Goal: Task Accomplishment & Management: Manage account settings

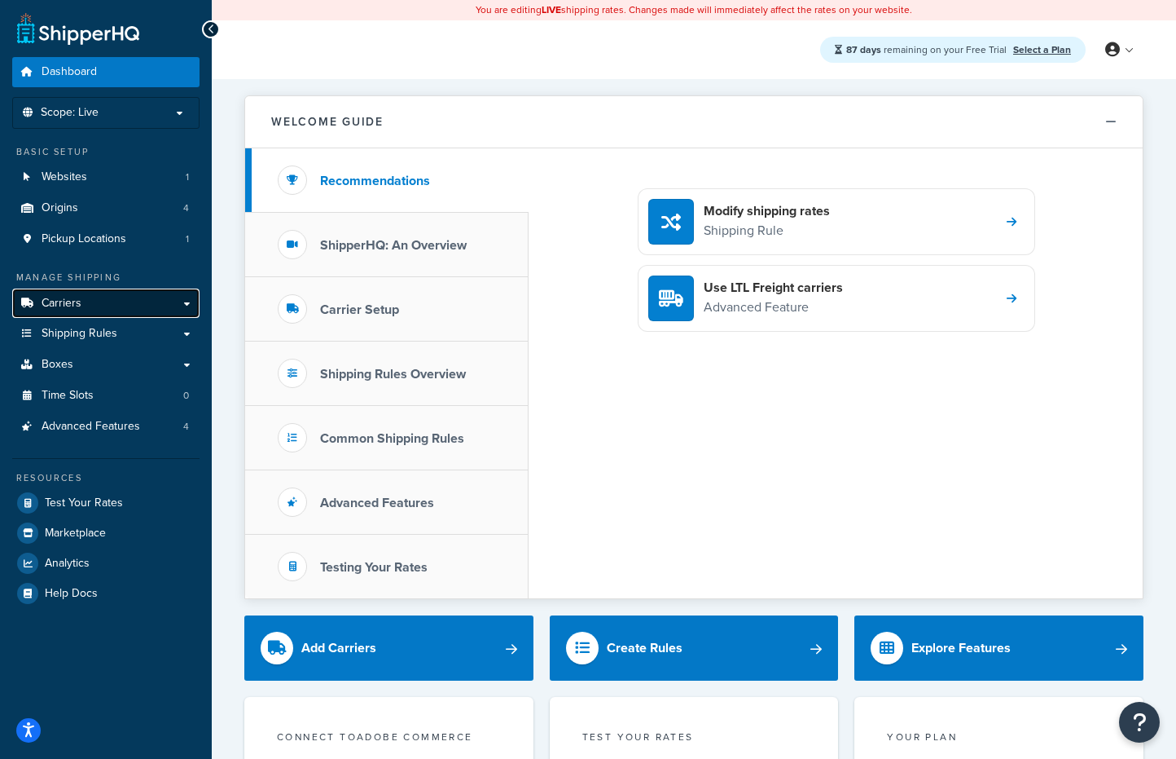
click at [96, 302] on link "Carriers" at bounding box center [105, 303] width 187 height 30
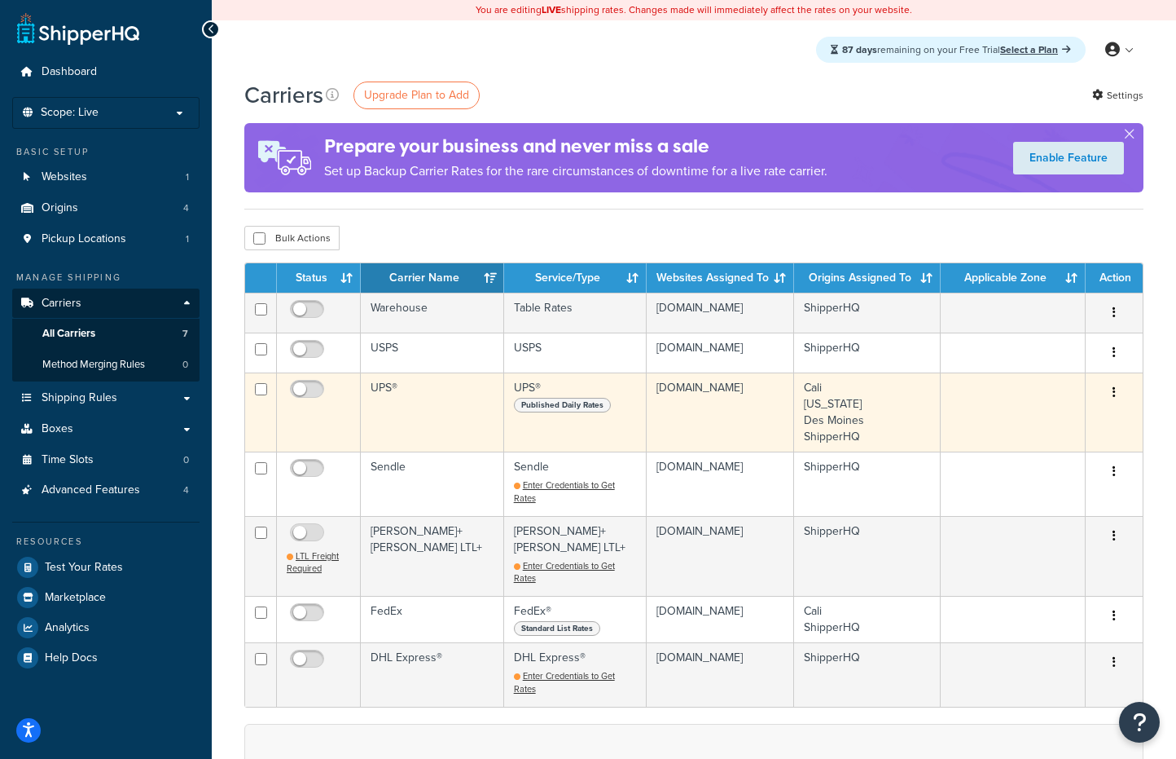
click at [411, 417] on td "UPS®" at bounding box center [432, 411] width 143 height 79
click at [319, 391] on input "checkbox" at bounding box center [309, 393] width 45 height 20
checkbox input "true"
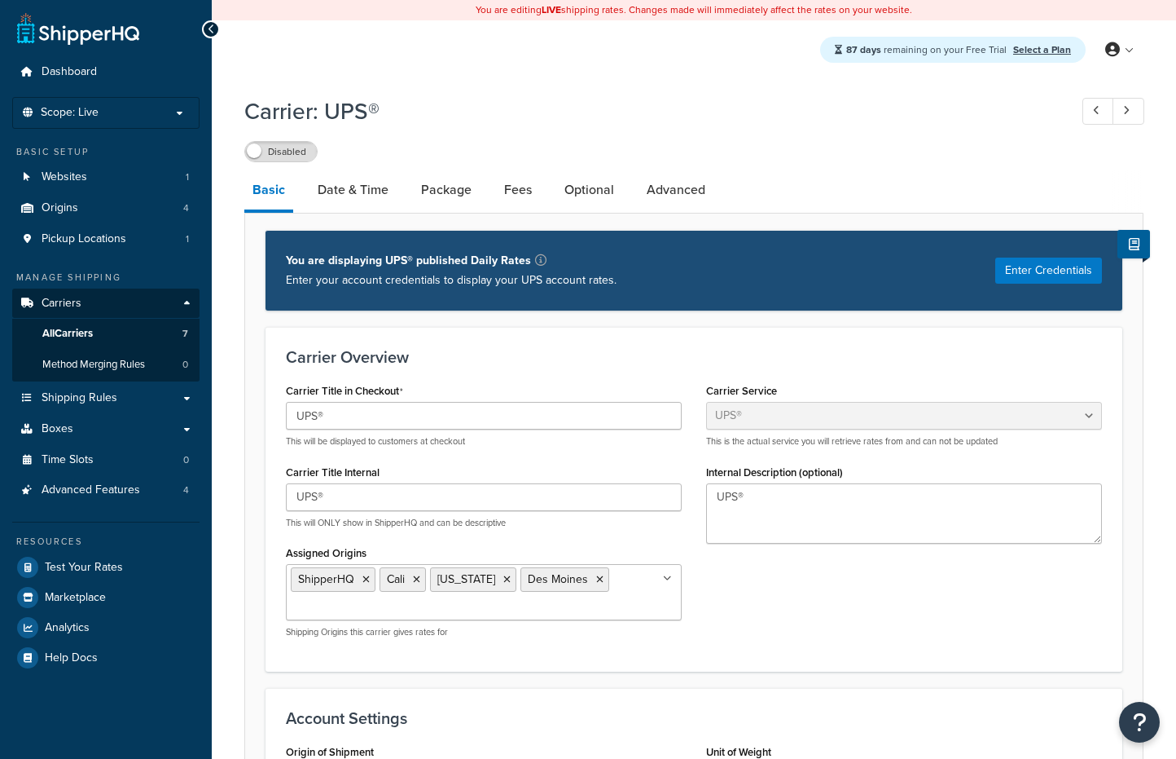
select select "ups"
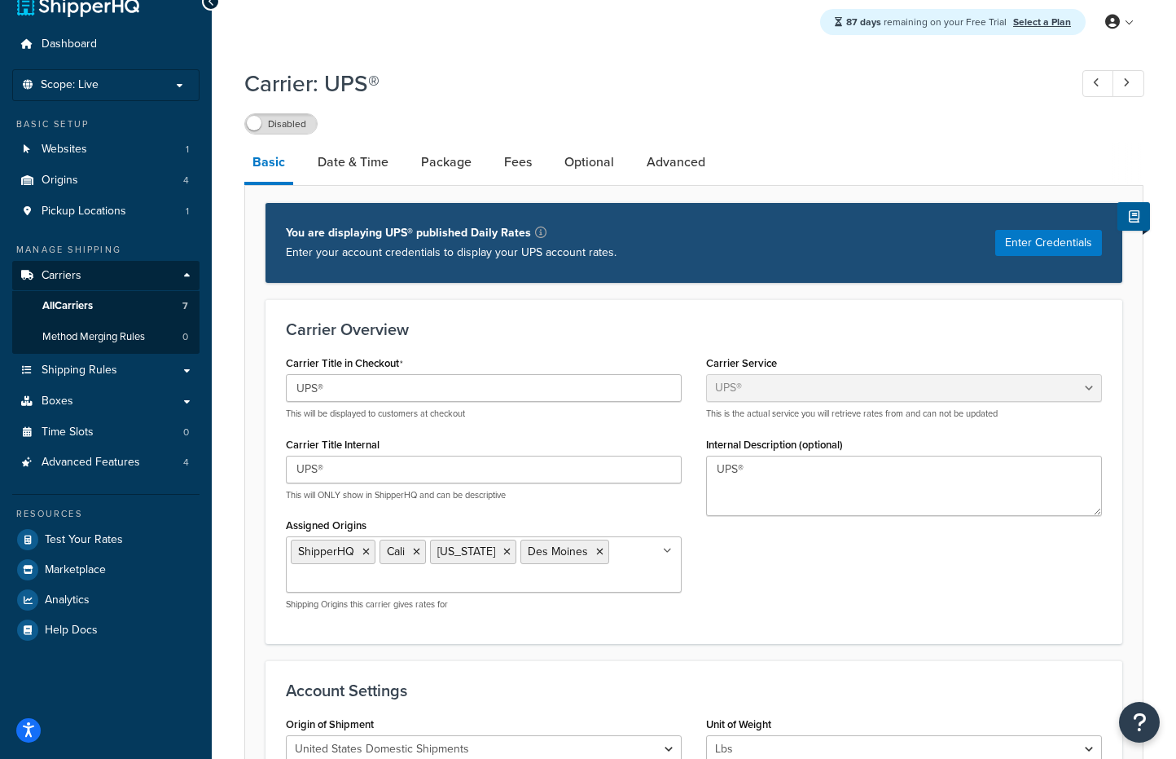
scroll to position [36, 0]
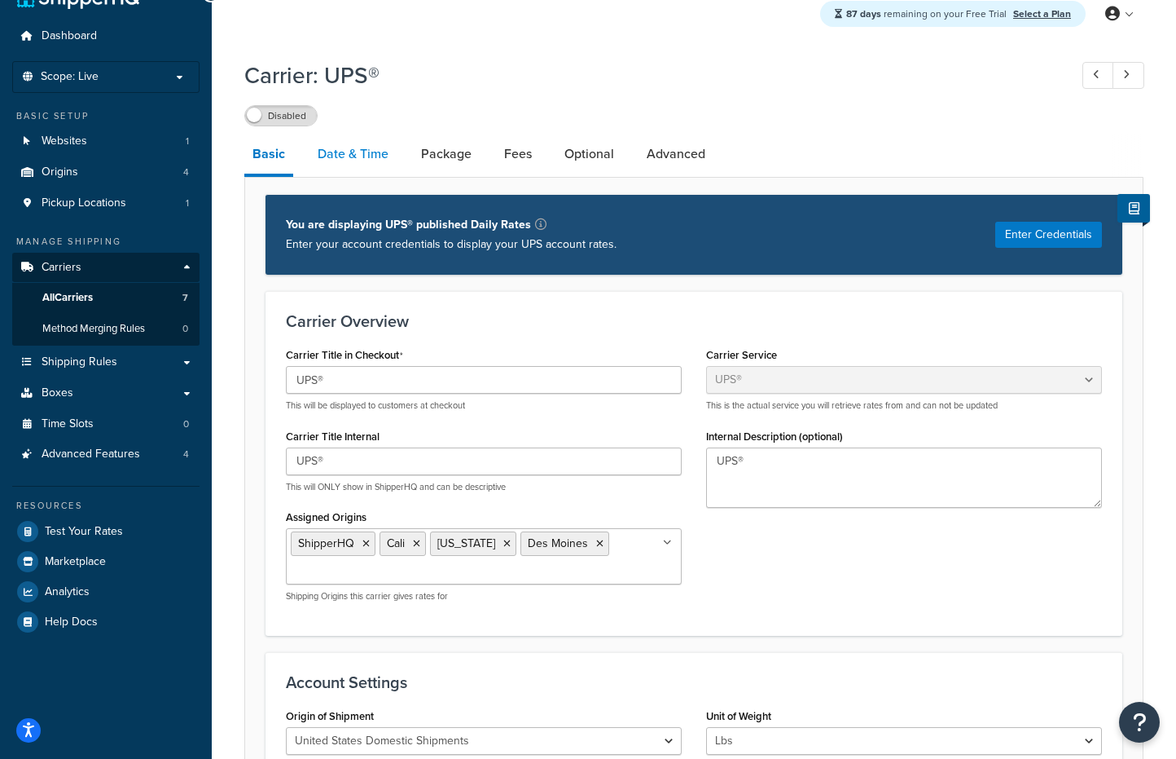
click at [378, 163] on link "Date & Time" at bounding box center [353, 153] width 87 height 39
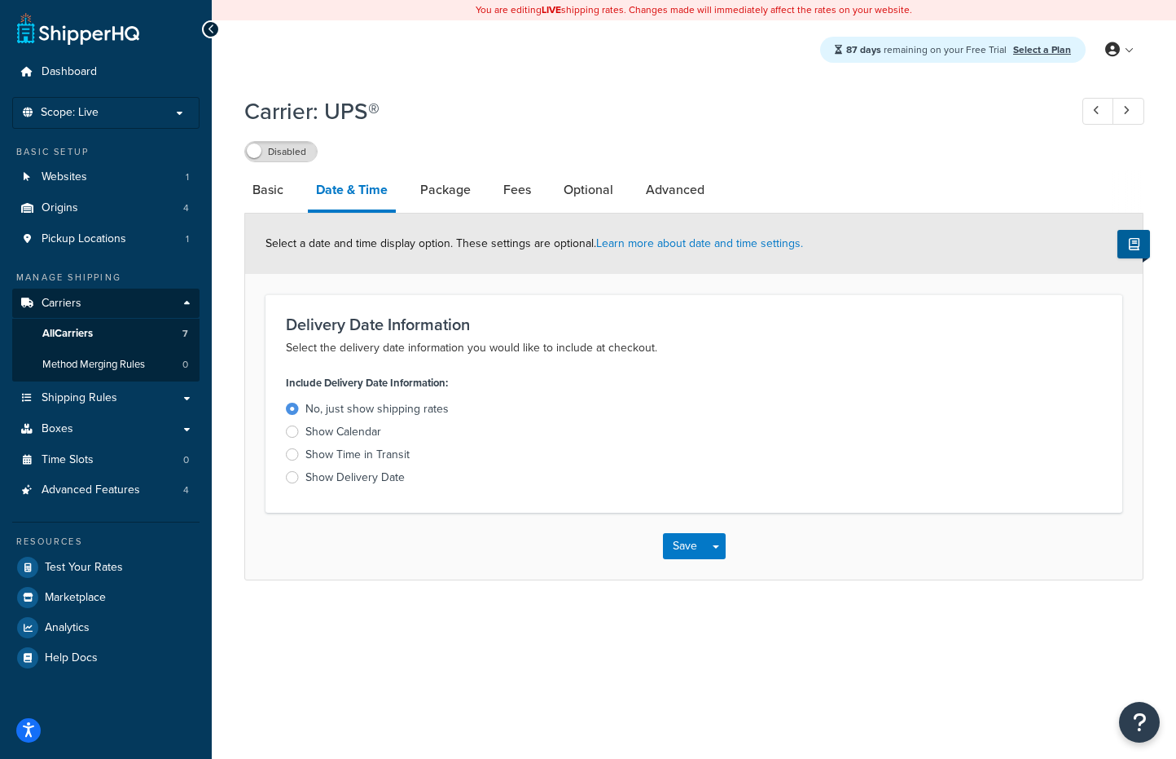
click at [323, 435] on div "Show Calendar" at bounding box center [344, 432] width 76 height 16
click at [0, 0] on input "Show Calendar" at bounding box center [0, 0] width 0 height 0
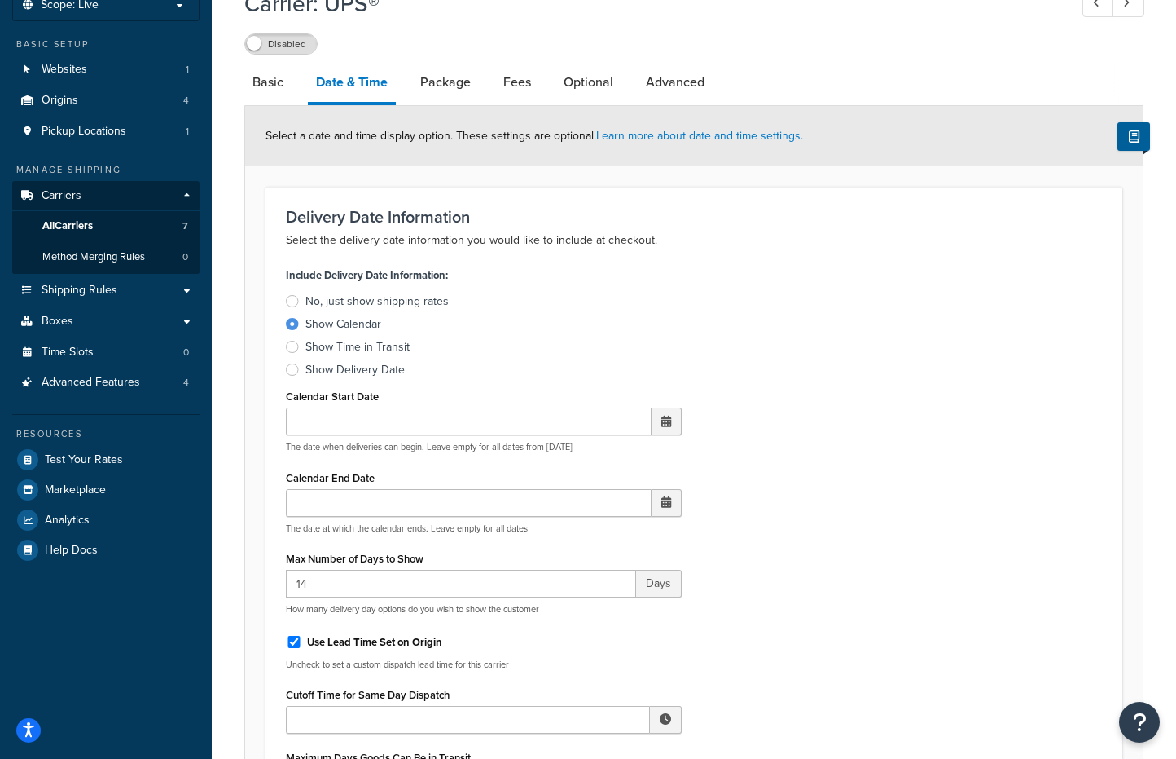
scroll to position [152, 0]
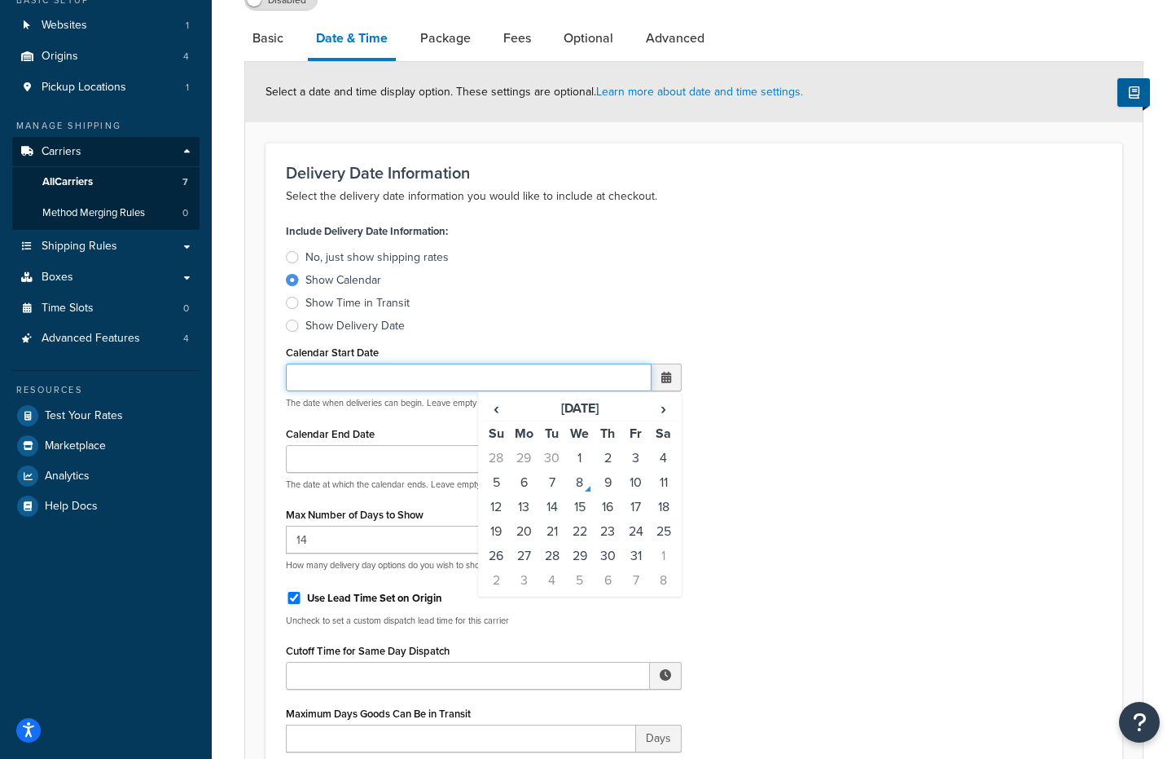
click at [445, 370] on input "Calendar Start Date" at bounding box center [469, 377] width 366 height 28
click at [570, 301] on label "Show Time in Transit" at bounding box center [484, 303] width 396 height 16
click at [0, 0] on input "Show Time in Transit" at bounding box center [0, 0] width 0 height 0
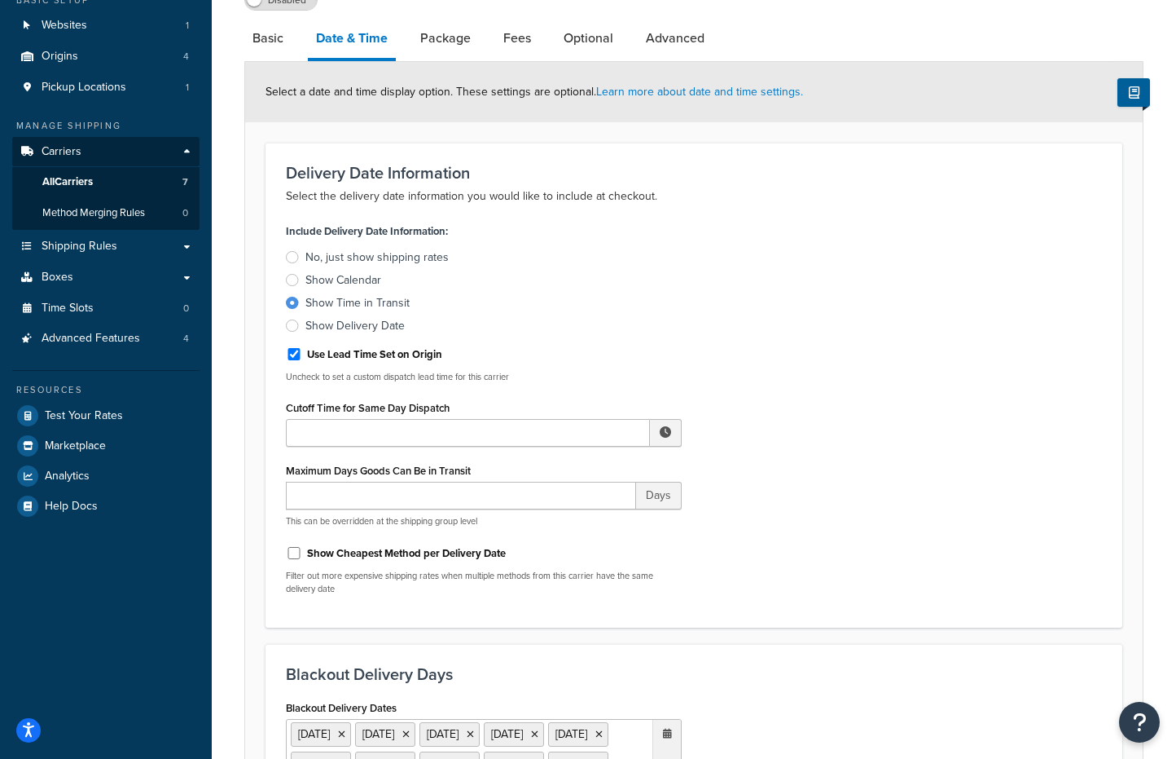
click at [319, 284] on div "Show Calendar" at bounding box center [344, 280] width 76 height 16
click at [0, 0] on input "Show Calendar" at bounding box center [0, 0] width 0 height 0
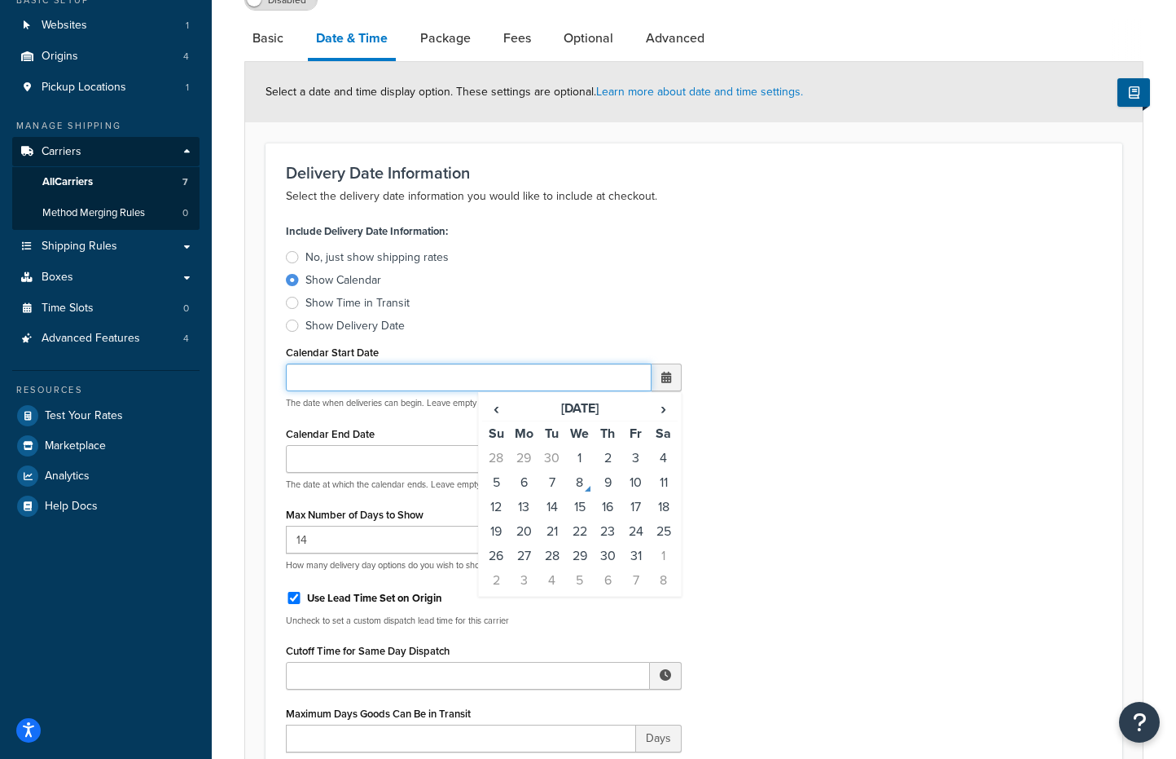
click at [376, 386] on input "Calendar Start Date" at bounding box center [469, 377] width 366 height 28
click at [578, 450] on td "1" at bounding box center [580, 458] width 28 height 24
type input "10/01/2025"
click at [662, 386] on span at bounding box center [667, 377] width 30 height 28
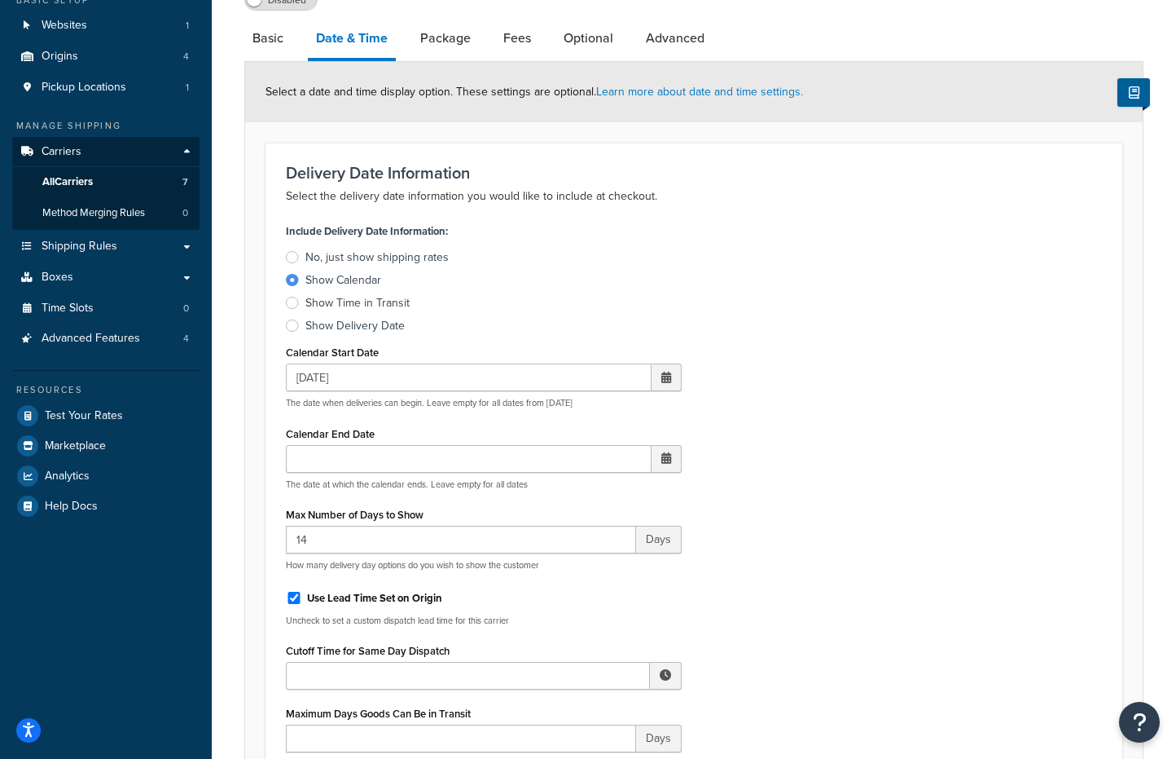
click at [669, 383] on span at bounding box center [667, 377] width 10 height 11
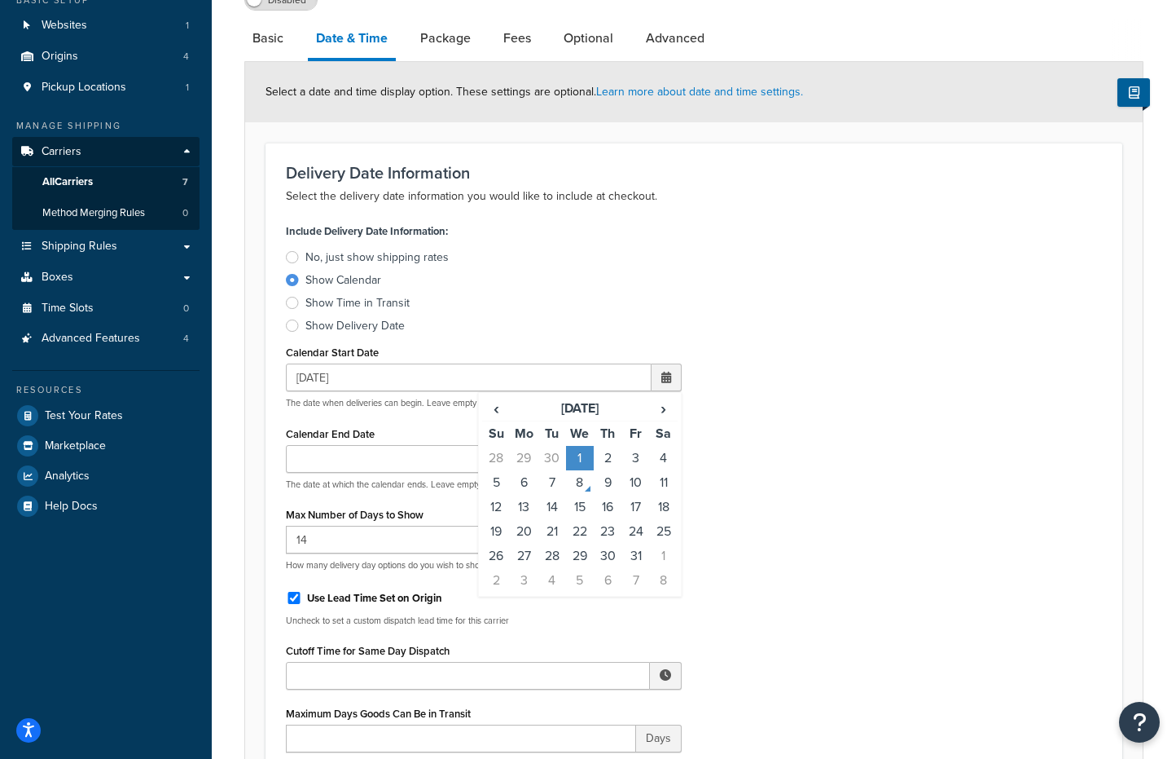
click at [586, 452] on td "1" at bounding box center [580, 458] width 28 height 24
click at [517, 380] on input "10/01/2025" at bounding box center [469, 377] width 366 height 28
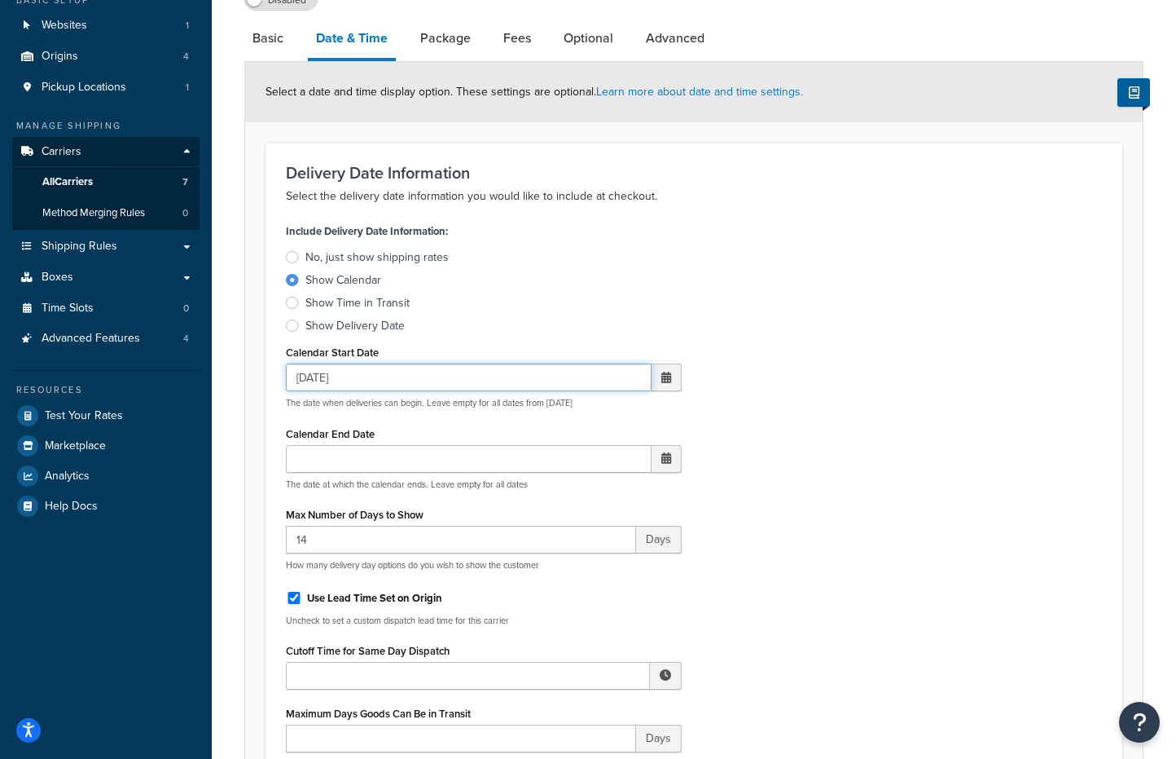
click at [517, 380] on input "10/01/2025" at bounding box center [469, 377] width 366 height 28
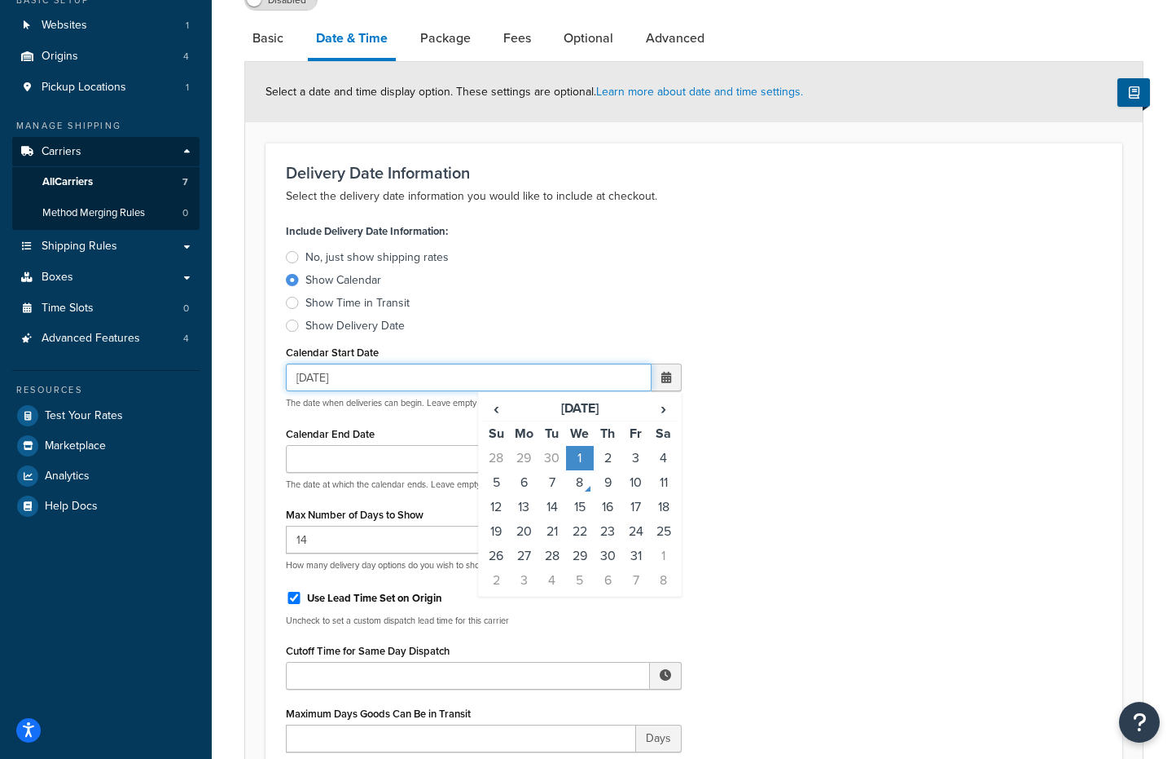
click at [517, 380] on input "10/01/2025" at bounding box center [469, 377] width 366 height 28
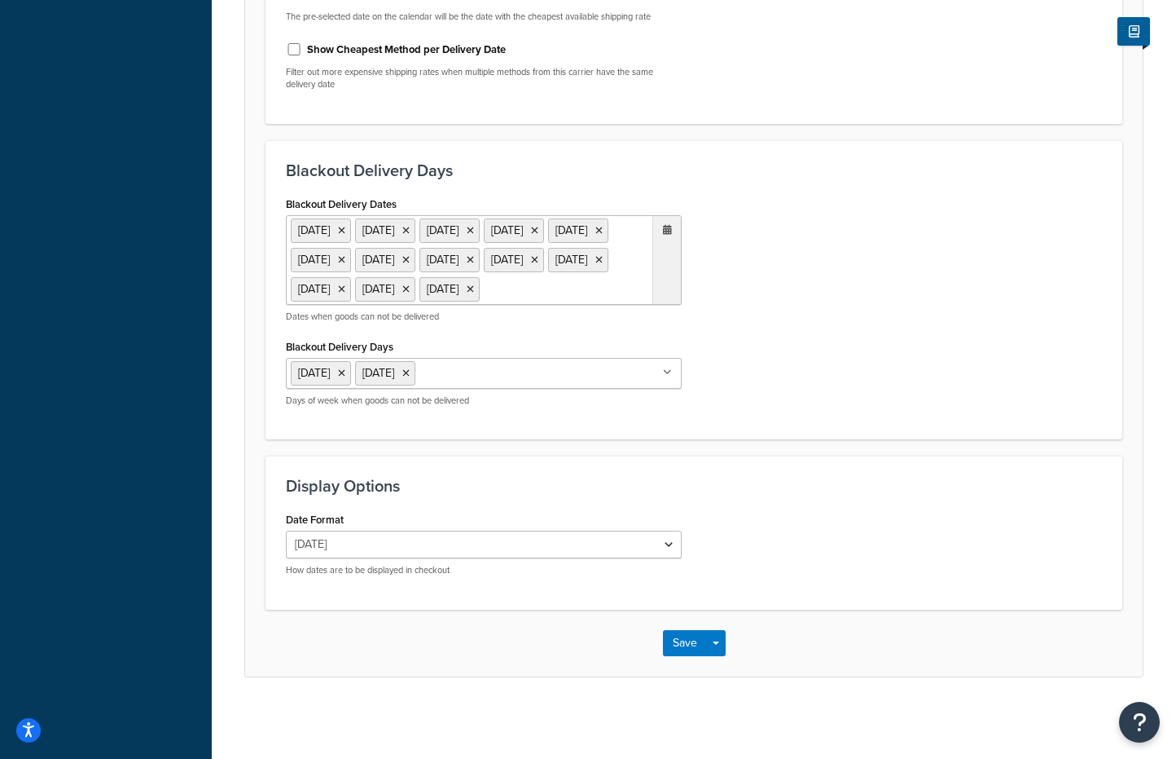
scroll to position [1014, 0]
click at [679, 646] on button "Save" at bounding box center [685, 643] width 44 height 26
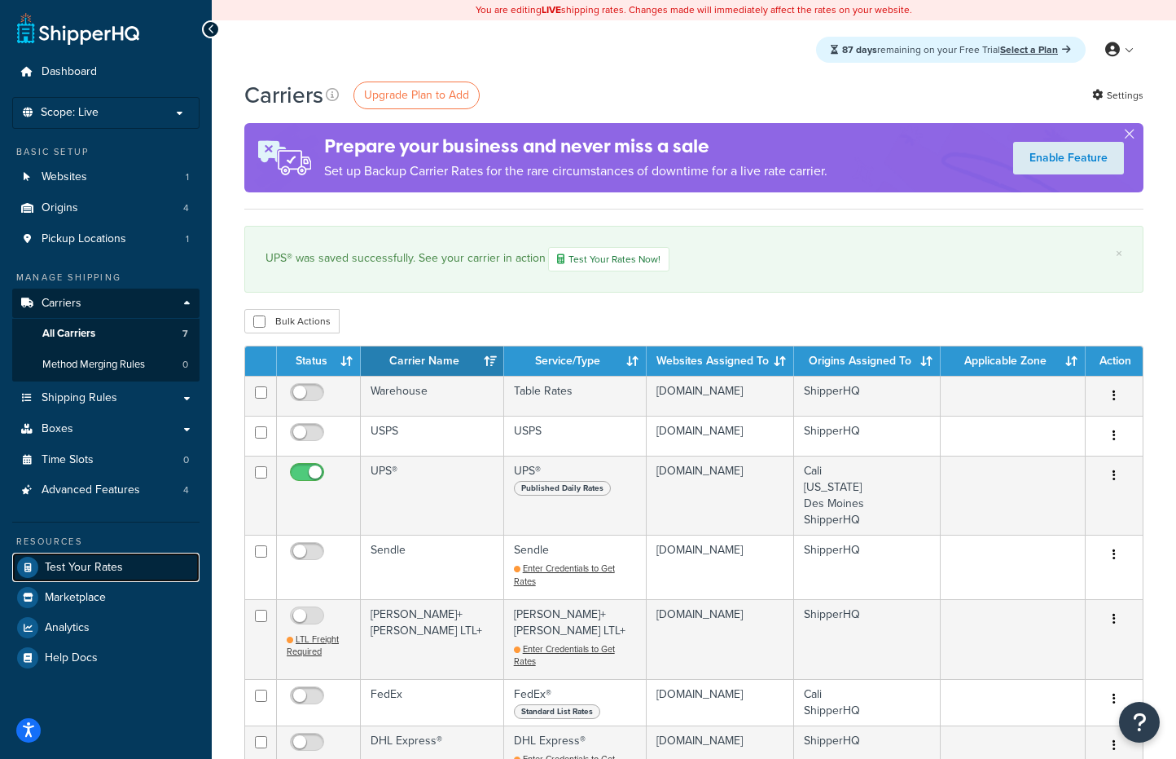
click at [104, 565] on span "Test Your Rates" at bounding box center [84, 568] width 78 height 14
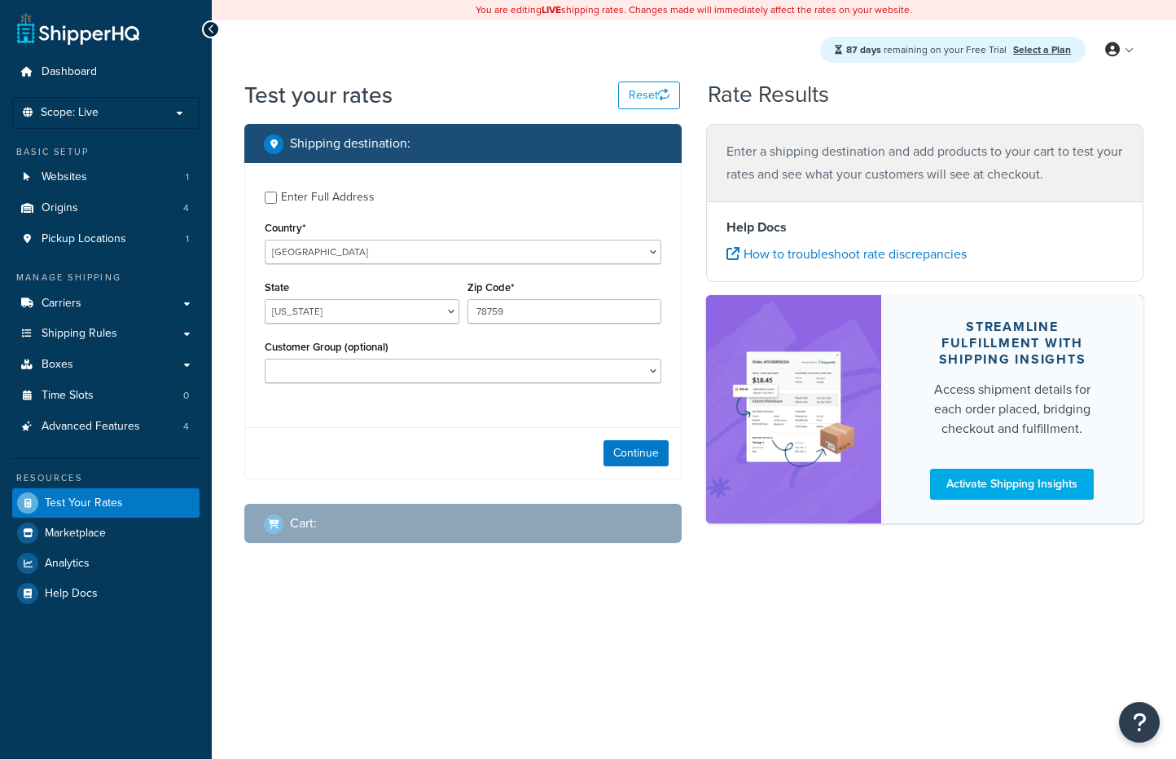
select select "[GEOGRAPHIC_DATA]"
click at [413, 367] on select "FRA GBR Logged In Not Logged in Retail VIP Wholesale" at bounding box center [463, 370] width 397 height 24
select select "FRA"
click at [265, 361] on select "FRA GBR Logged In Not Logged in Retail VIP Wholesale" at bounding box center [463, 370] width 397 height 24
click at [616, 455] on button "Continue" at bounding box center [636, 453] width 65 height 26
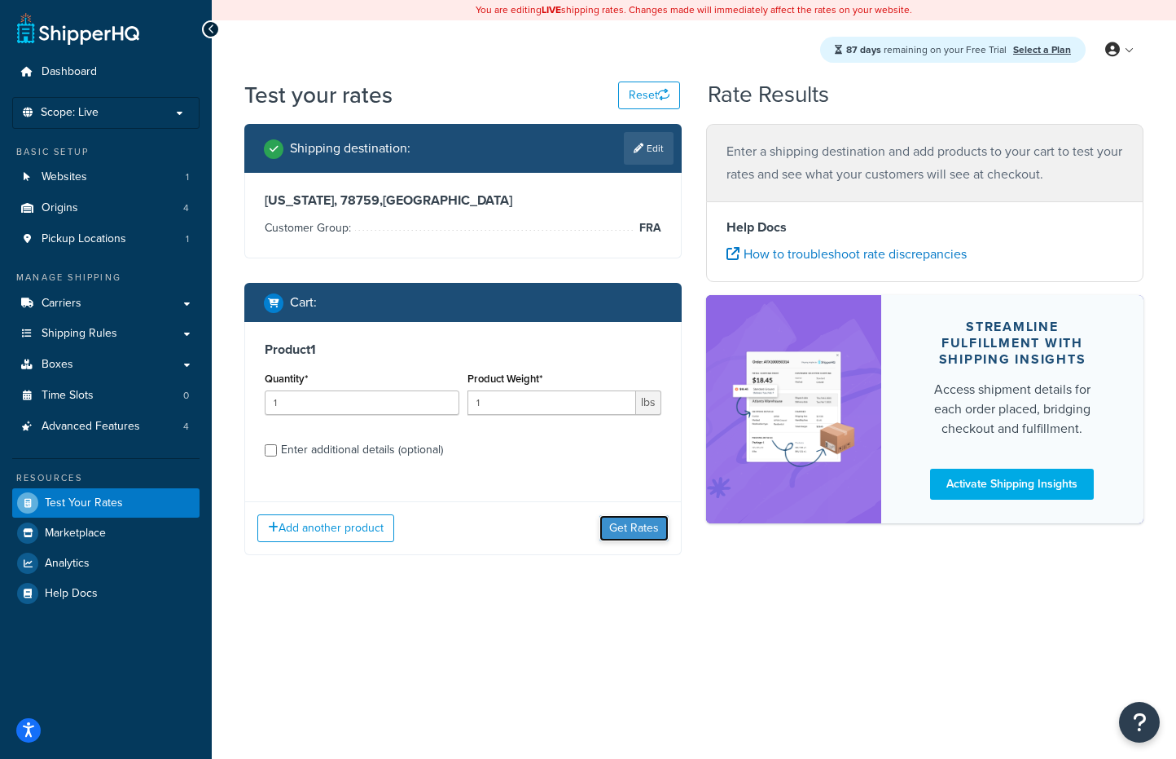
click at [632, 534] on button "Get Rates" at bounding box center [634, 528] width 69 height 26
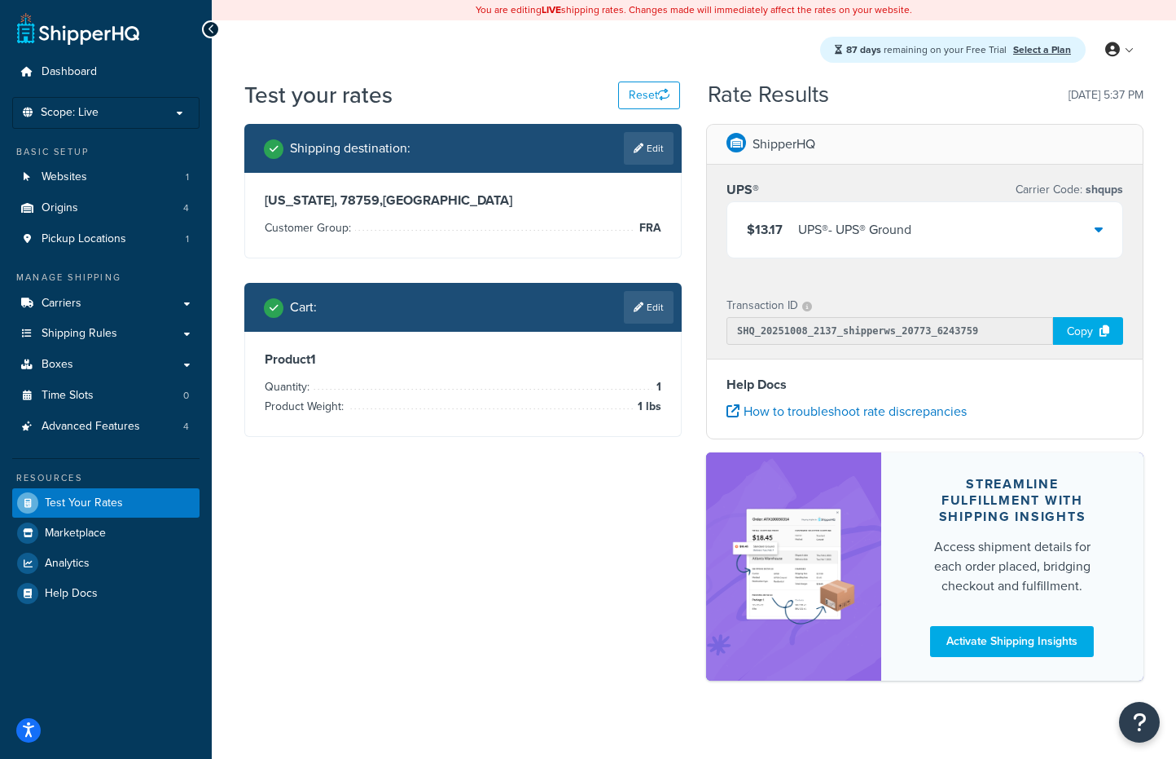
click at [1000, 231] on div "$13.17 UPS® - UPS® Ground" at bounding box center [925, 229] width 395 height 55
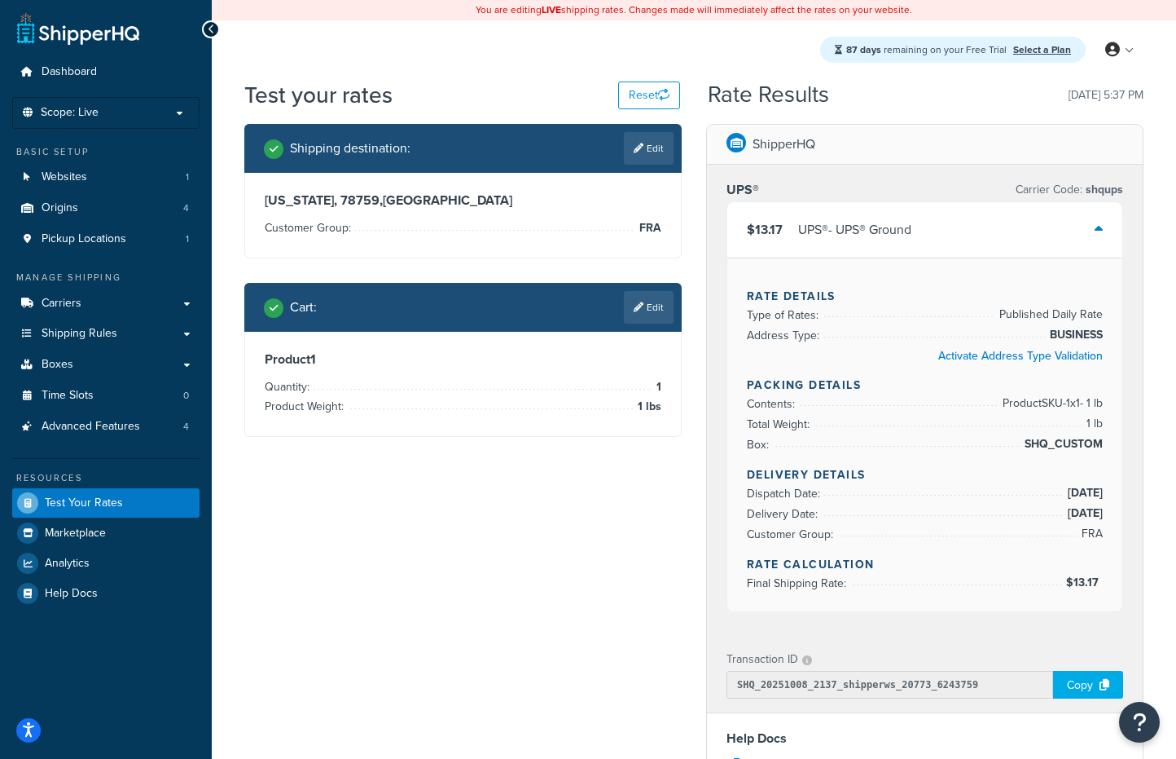
click at [788, 516] on span "Delivery Date:" at bounding box center [784, 513] width 75 height 17
click at [794, 496] on span "Dispatch Date:" at bounding box center [785, 493] width 77 height 17
click at [778, 503] on li "Dispatch Date: 10/8/2025" at bounding box center [925, 493] width 356 height 20
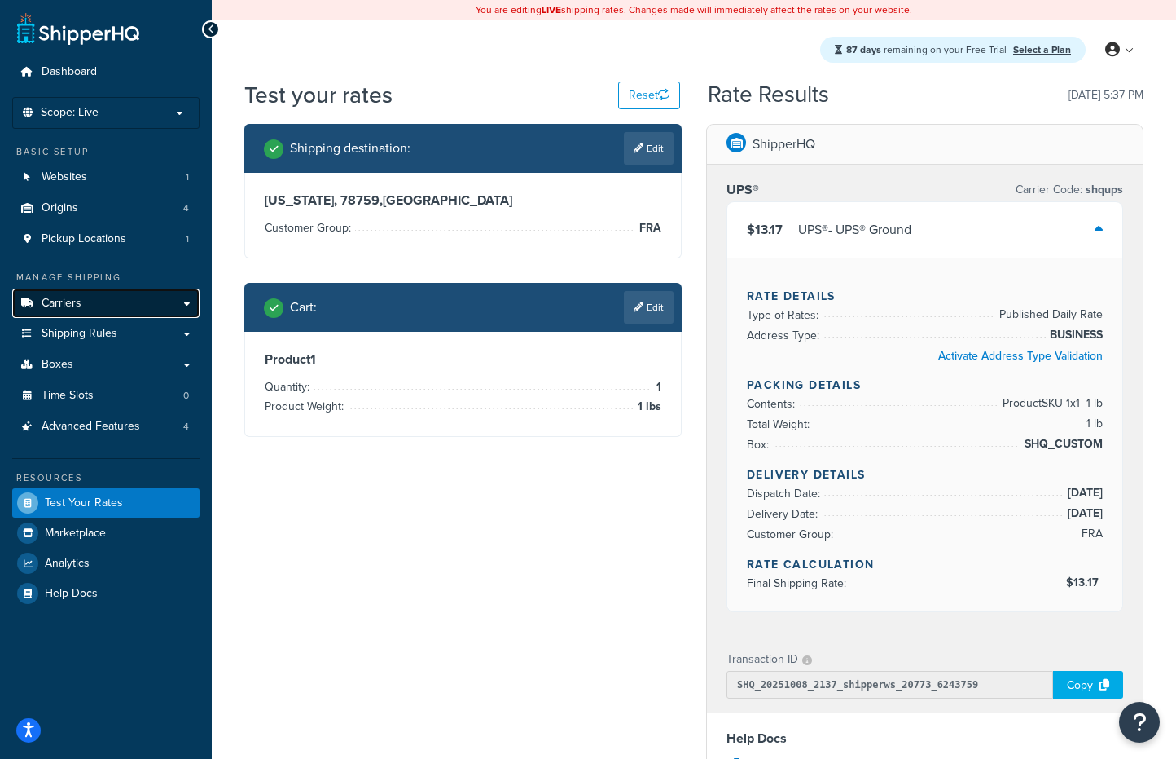
click at [118, 304] on link "Carriers" at bounding box center [105, 303] width 187 height 30
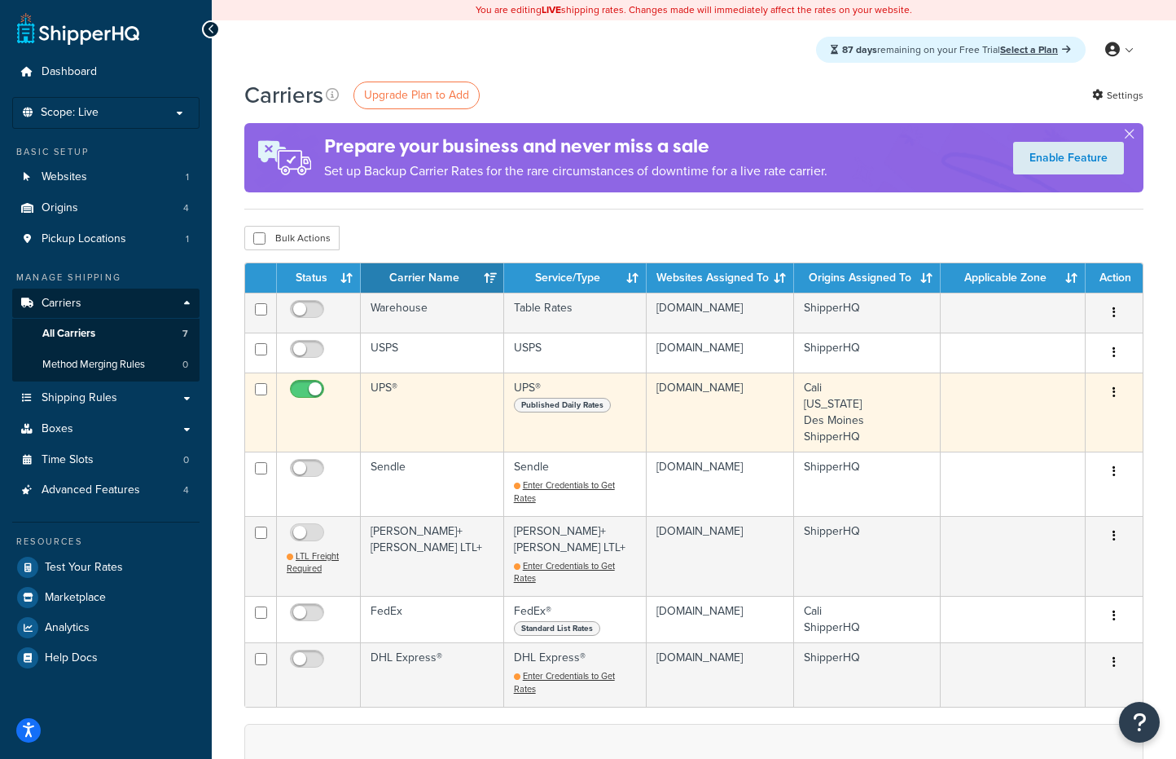
click at [416, 390] on td "UPS®" at bounding box center [432, 411] width 143 height 79
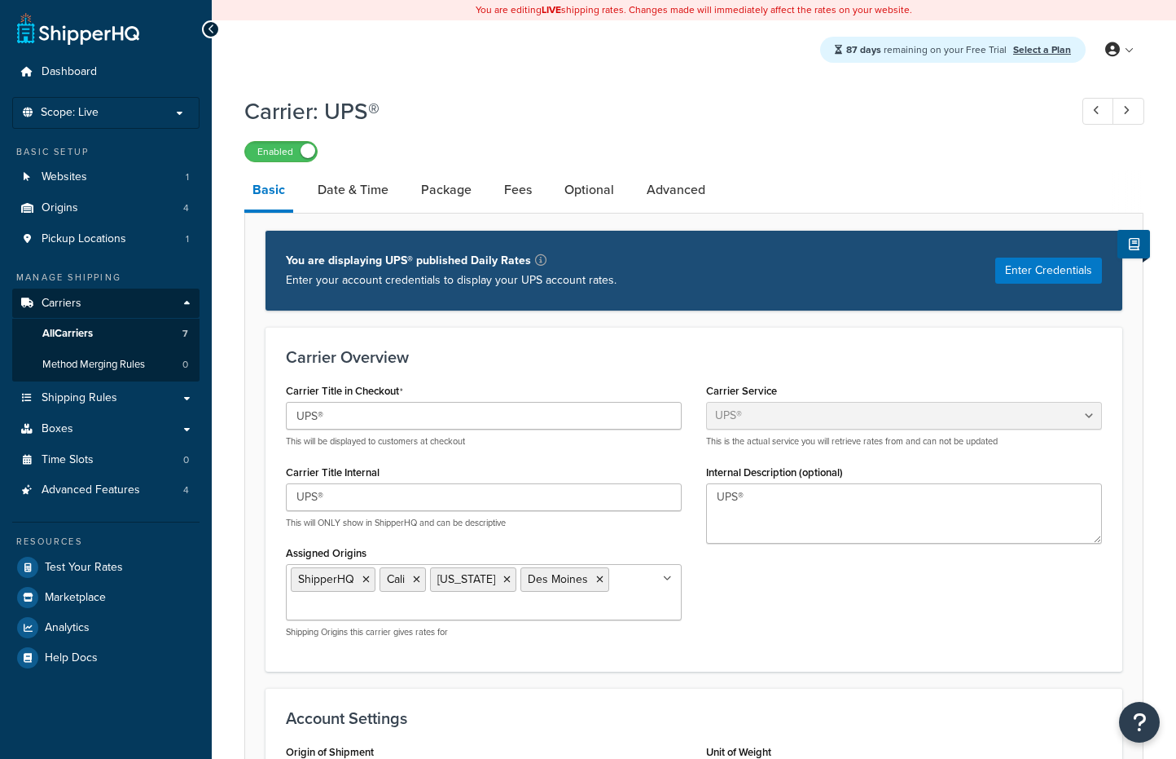
select select "ups"
click at [182, 395] on link "Shipping Rules" at bounding box center [105, 398] width 187 height 30
click at [187, 401] on link "Shipping Rules" at bounding box center [105, 398] width 187 height 30
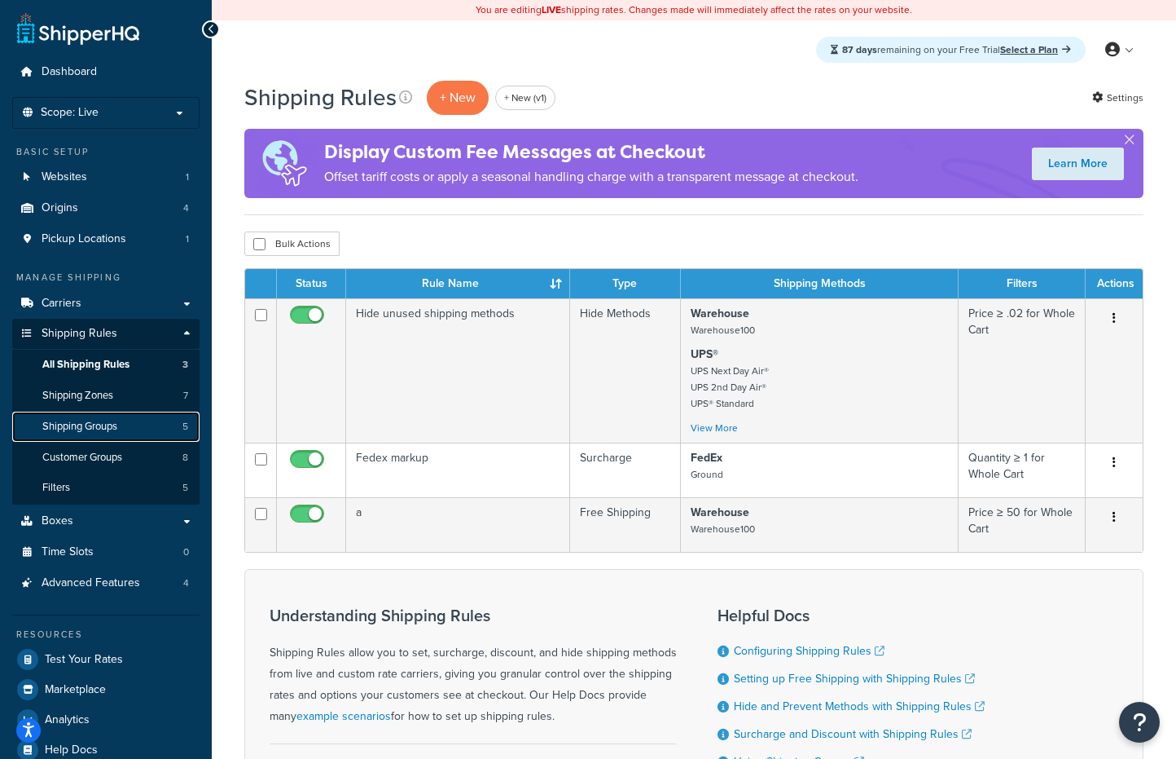
click at [137, 420] on link "Shipping Groups 5" at bounding box center [105, 426] width 187 height 30
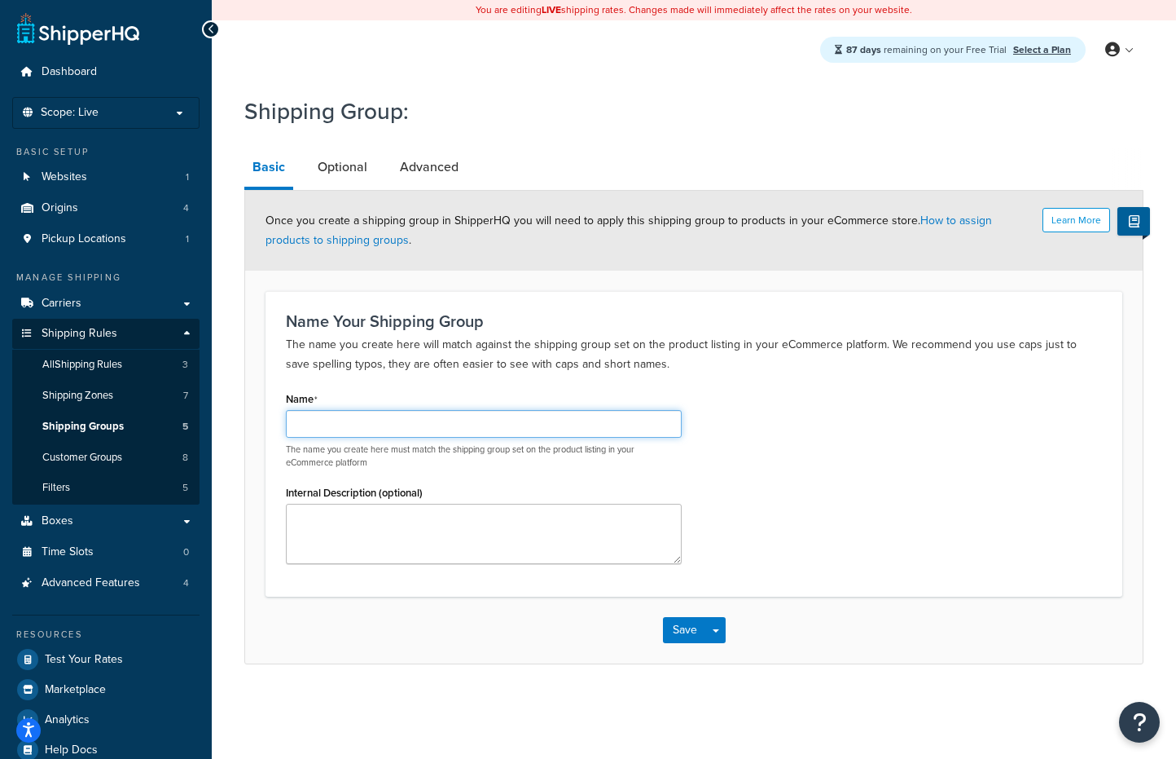
click at [407, 429] on input "Name" at bounding box center [484, 424] width 396 height 28
type input "perishable"
click at [338, 171] on link "Optional" at bounding box center [343, 166] width 66 height 39
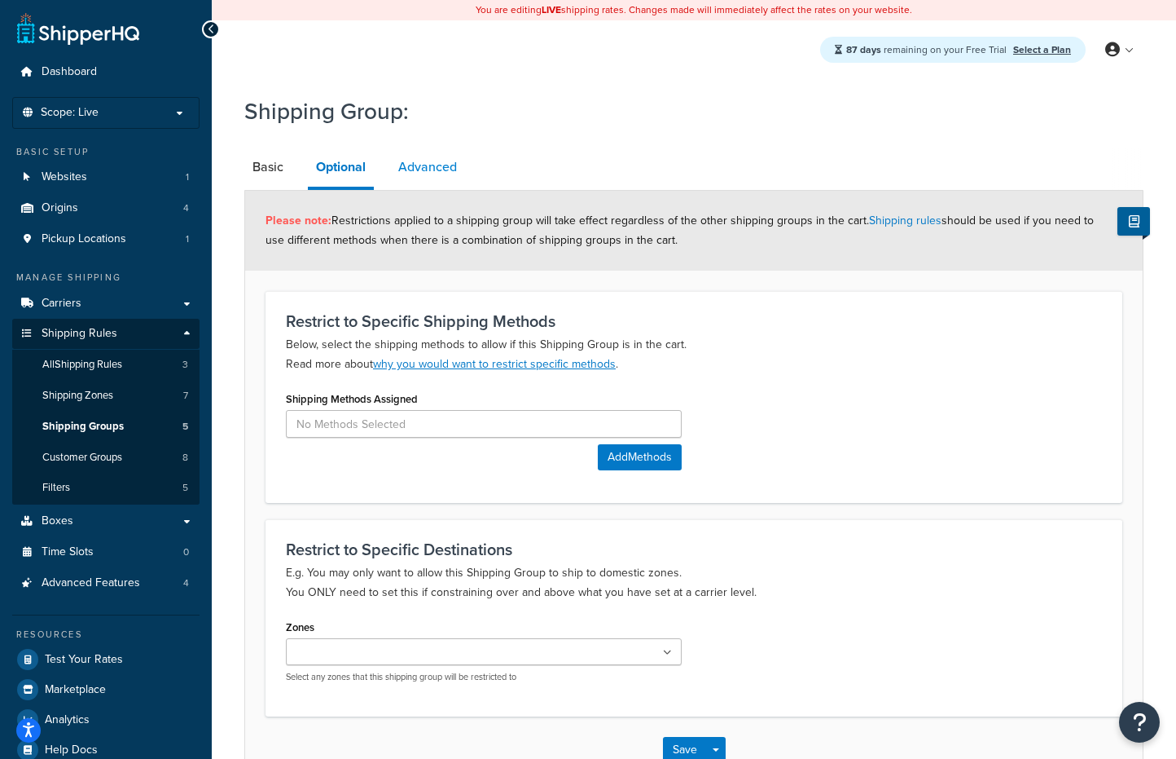
click at [421, 171] on link "Advanced" at bounding box center [427, 166] width 75 height 39
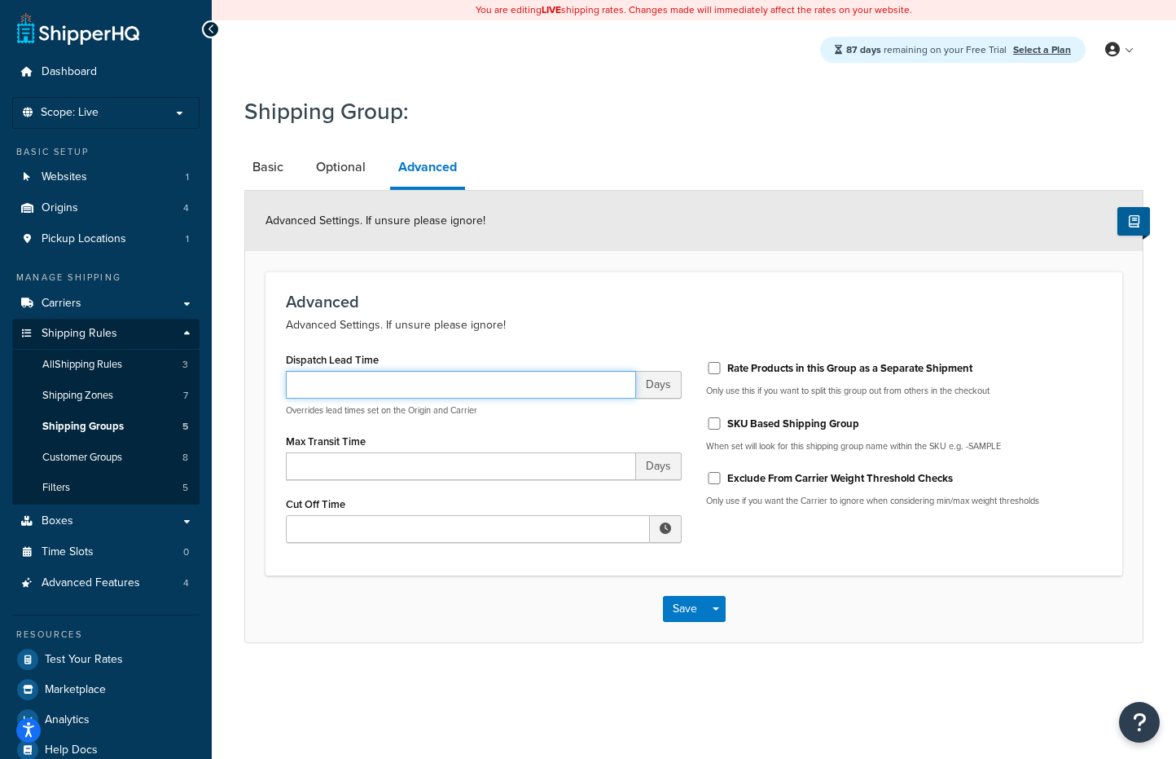
click at [390, 375] on input "Dispatch Lead Time" at bounding box center [461, 385] width 350 height 28
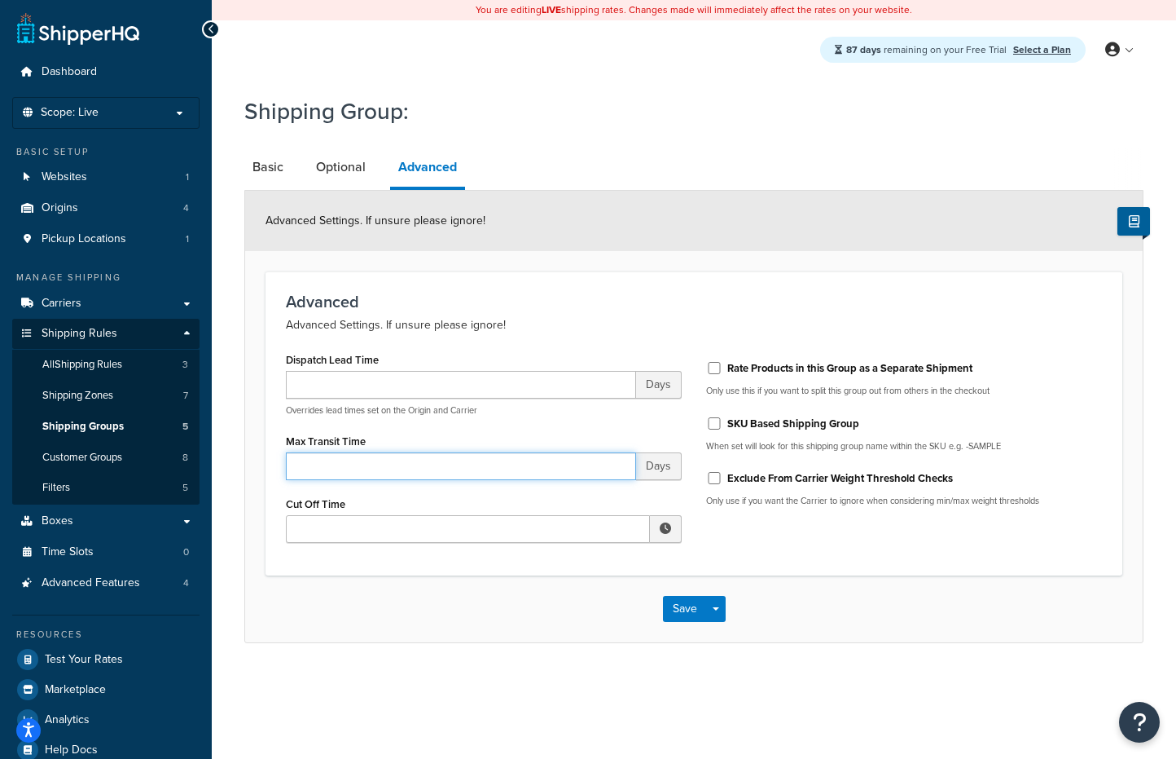
click at [411, 455] on input "Max Transit Time" at bounding box center [461, 466] width 350 height 28
type input "1"
click at [686, 614] on button "Save" at bounding box center [685, 609] width 44 height 26
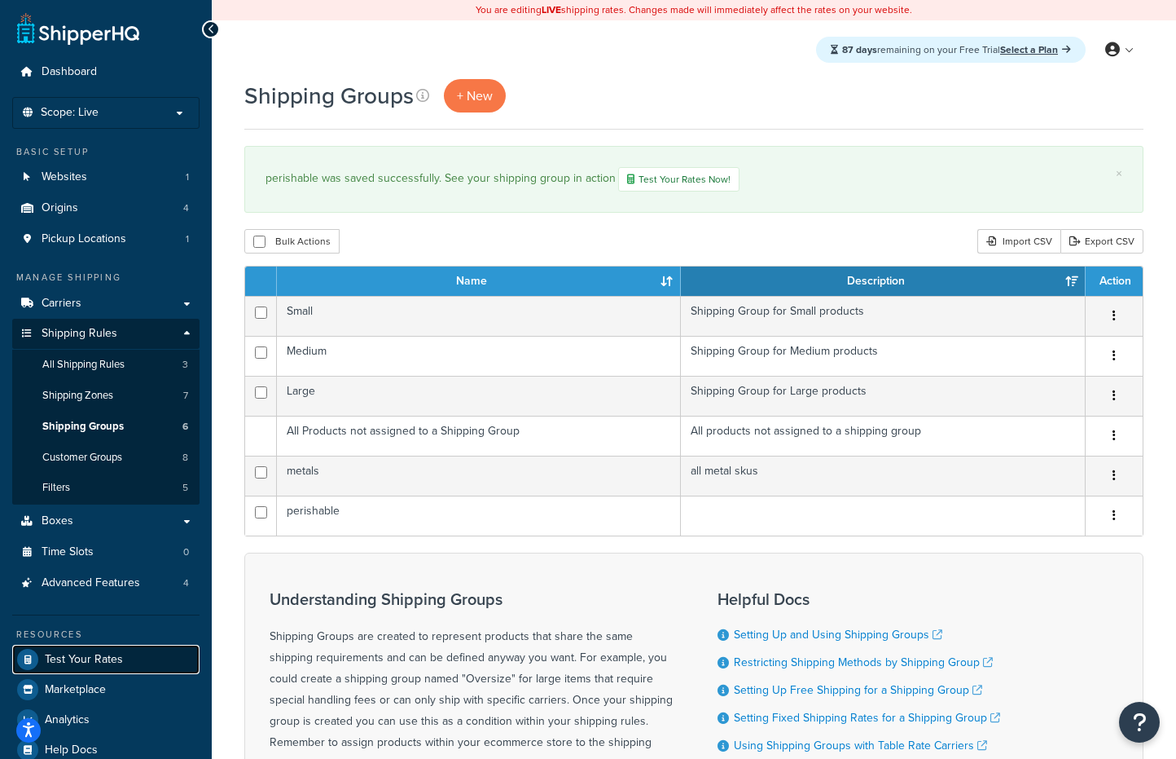
click at [123, 647] on link "Test Your Rates" at bounding box center [105, 658] width 187 height 29
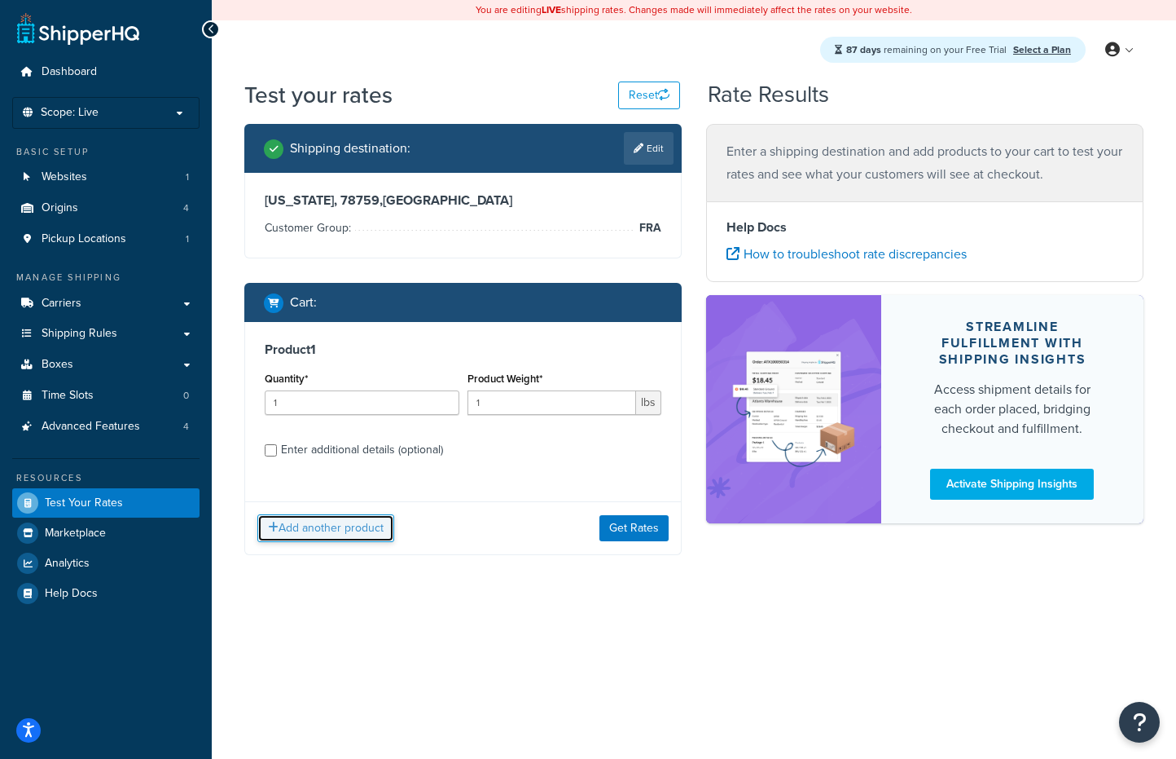
click at [343, 538] on button "Add another product" at bounding box center [325, 528] width 137 height 28
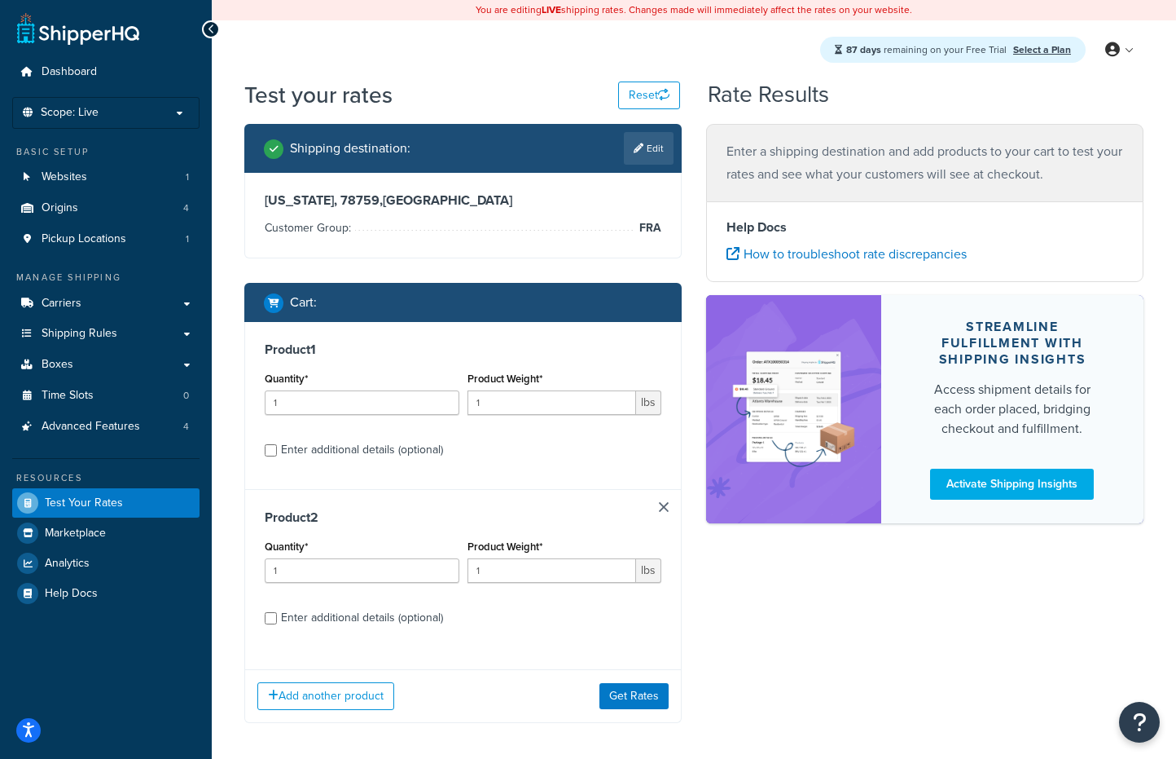
click at [669, 512] on div "Product 2 Quantity* 1 Product Weight* 1 lbs Enter additional details (optional)" at bounding box center [463, 573] width 436 height 168
click at [666, 508] on link at bounding box center [664, 507] width 10 height 10
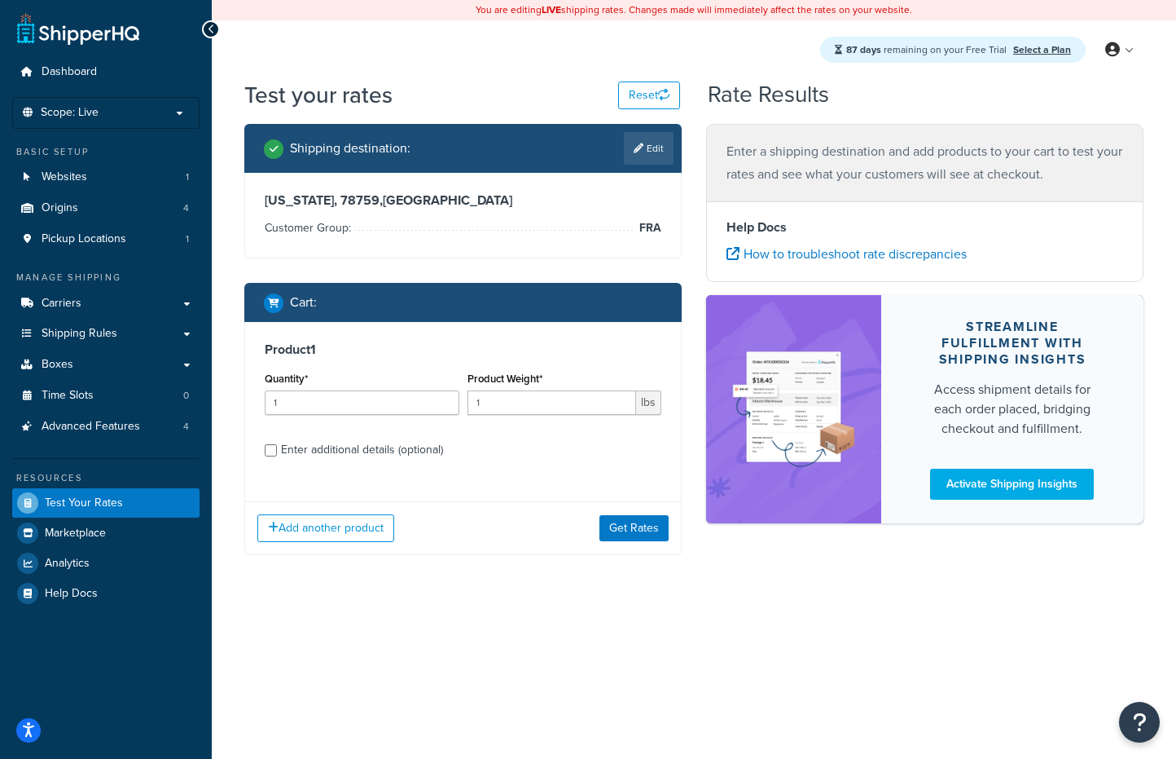
click at [386, 458] on div "Enter additional details (optional)" at bounding box center [362, 449] width 162 height 23
click at [277, 456] on input "Enter additional details (optional)" at bounding box center [271, 450] width 12 height 12
checkbox input "true"
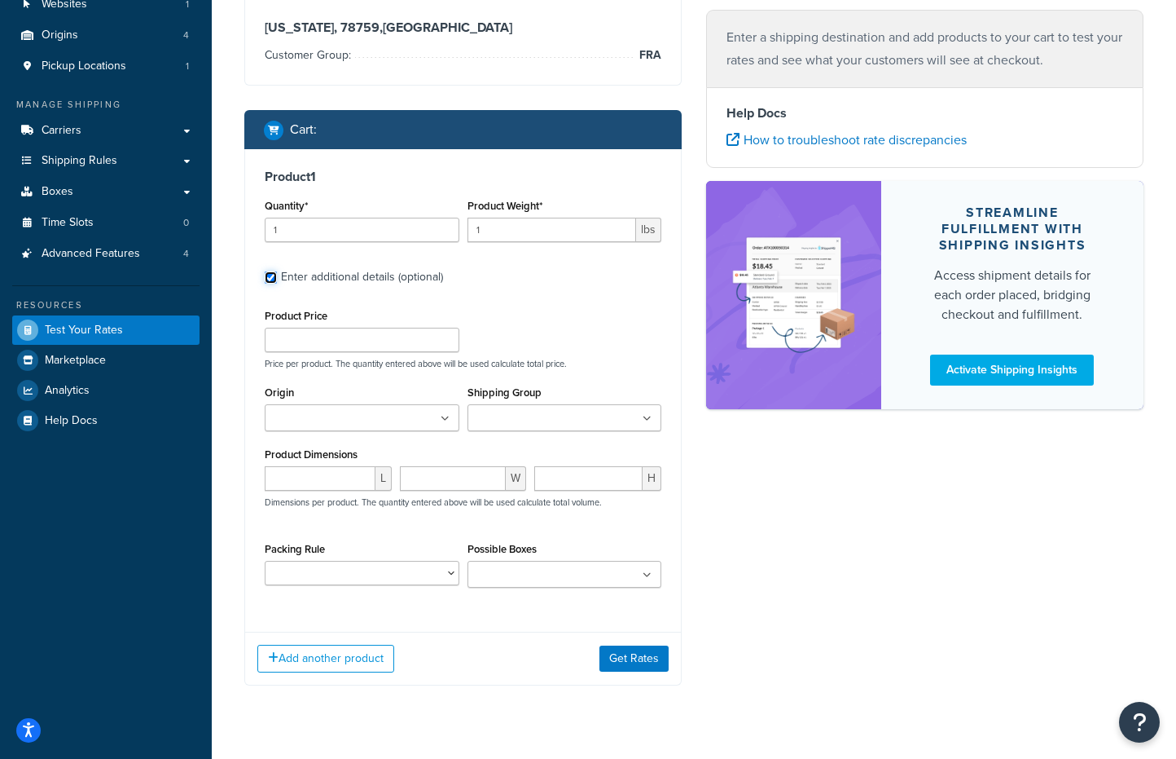
scroll to position [207, 0]
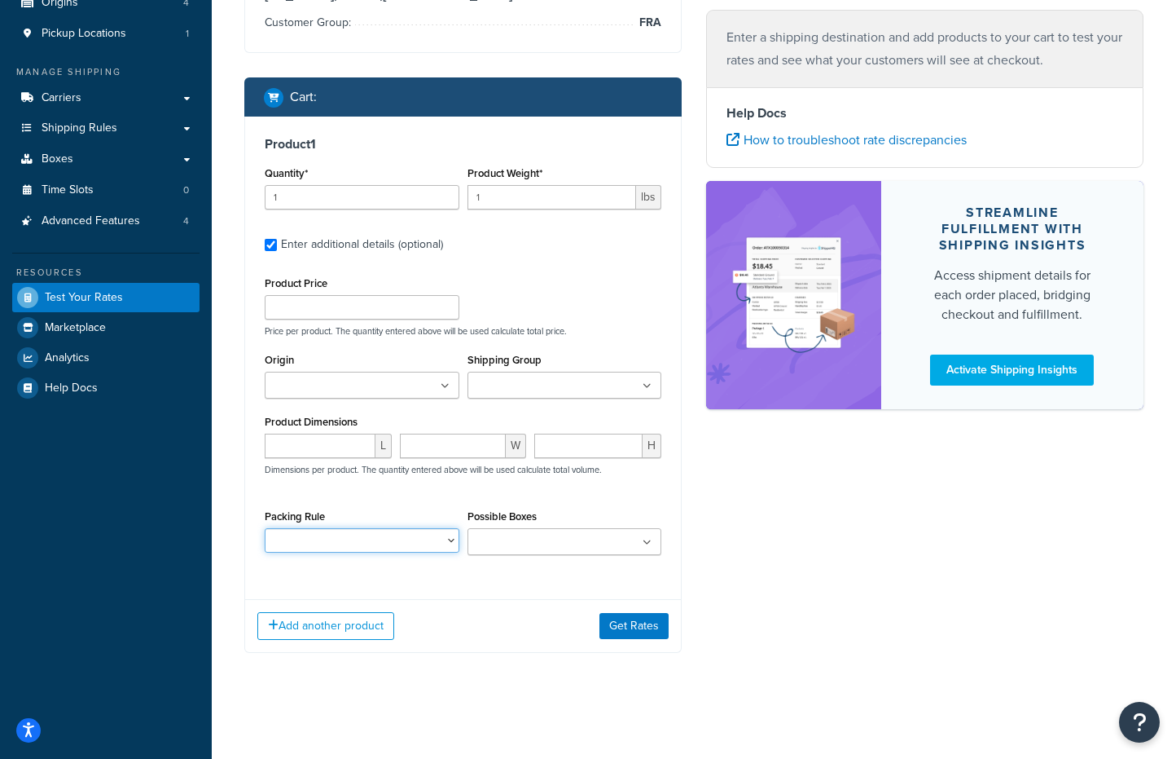
click at [394, 528] on select "Test Set 1" at bounding box center [362, 540] width 195 height 24
click at [529, 547] on input "Possible Boxes" at bounding box center [545, 543] width 144 height 18
click at [541, 485] on div "L W H Dimensions per product. The quantity entered above will be used calculate…" at bounding box center [463, 462] width 405 height 59
click at [568, 399] on div "Shipping Group Large Medium metals perishable Small" at bounding box center [565, 380] width 203 height 62
click at [573, 391] on input "Shipping Group" at bounding box center [545, 386] width 144 height 18
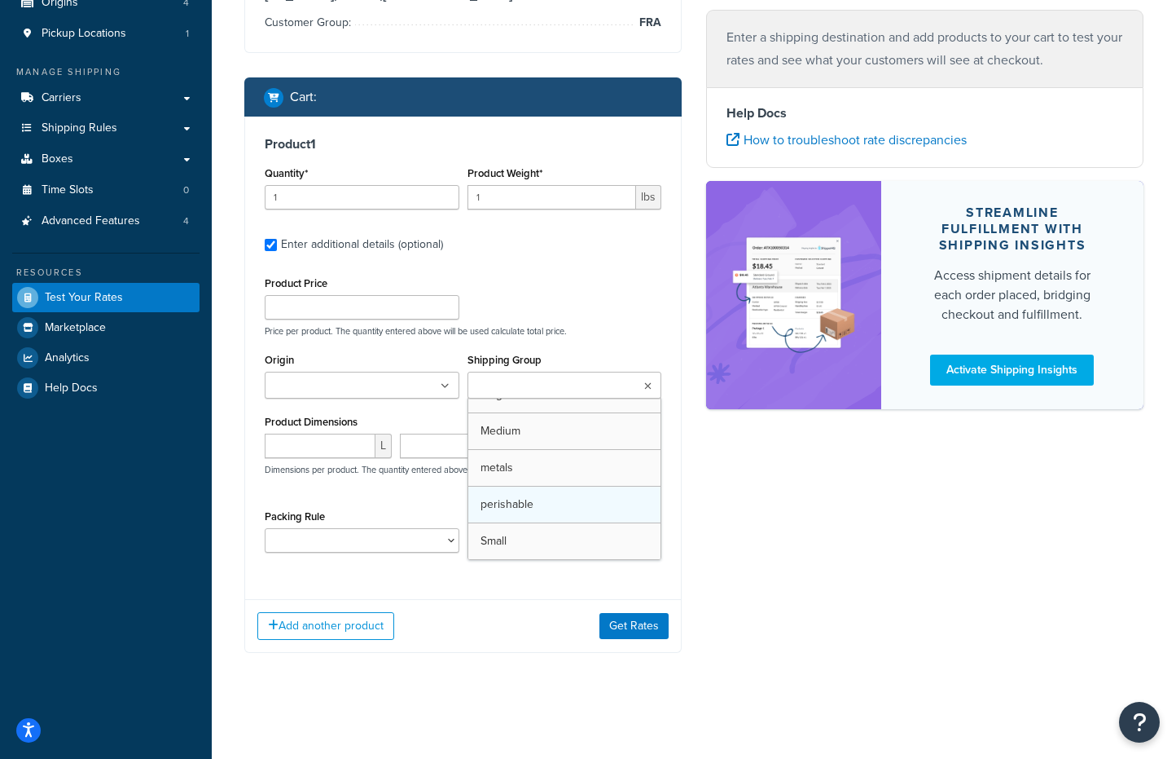
scroll to position [0, 0]
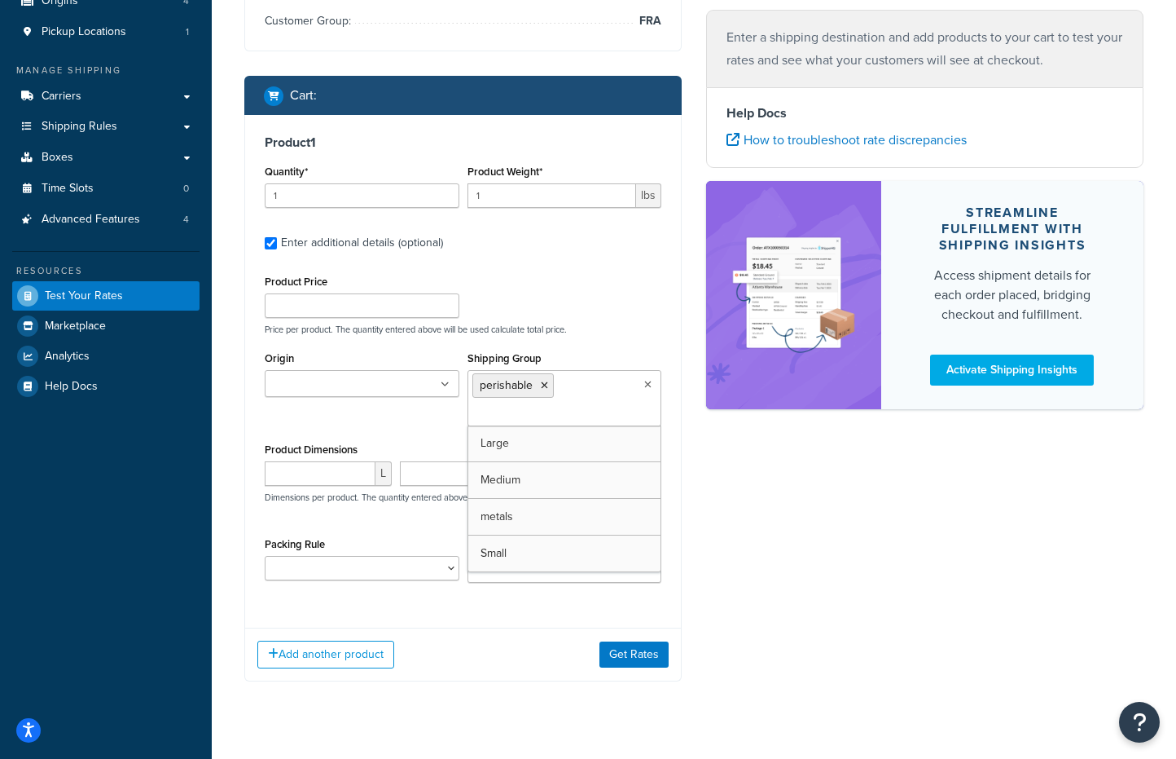
click at [700, 549] on div "Shipping destination : Edit [US_STATE], 78759 , [GEOGRAPHIC_DATA] Customer Grou…" at bounding box center [694, 311] width 924 height 789
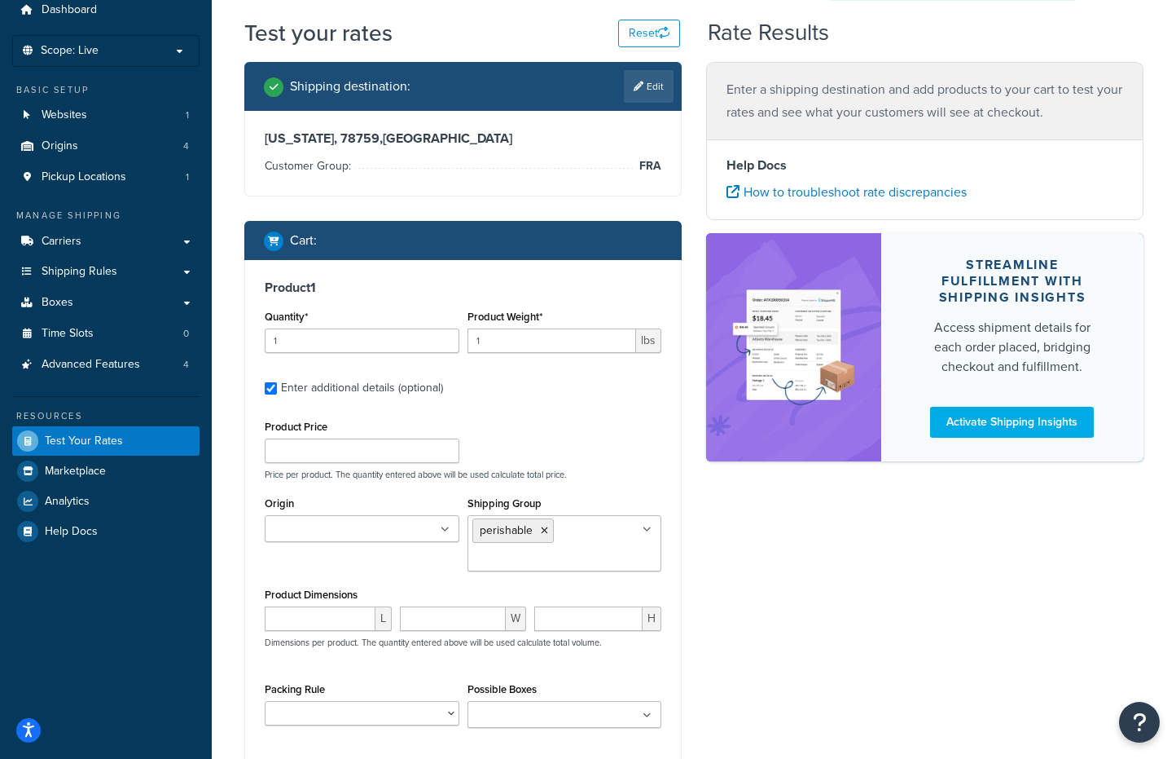
scroll to position [35, 0]
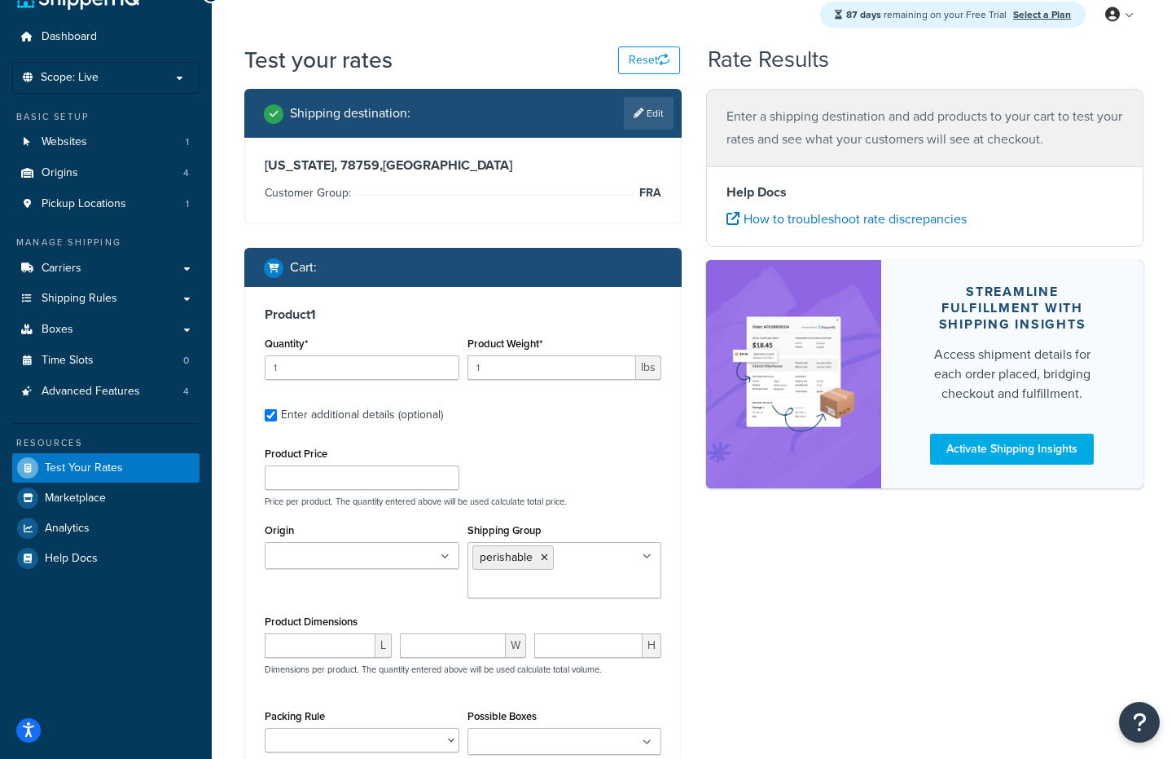
click at [495, 201] on li "Customer Group: FRA" at bounding box center [463, 193] width 397 height 20
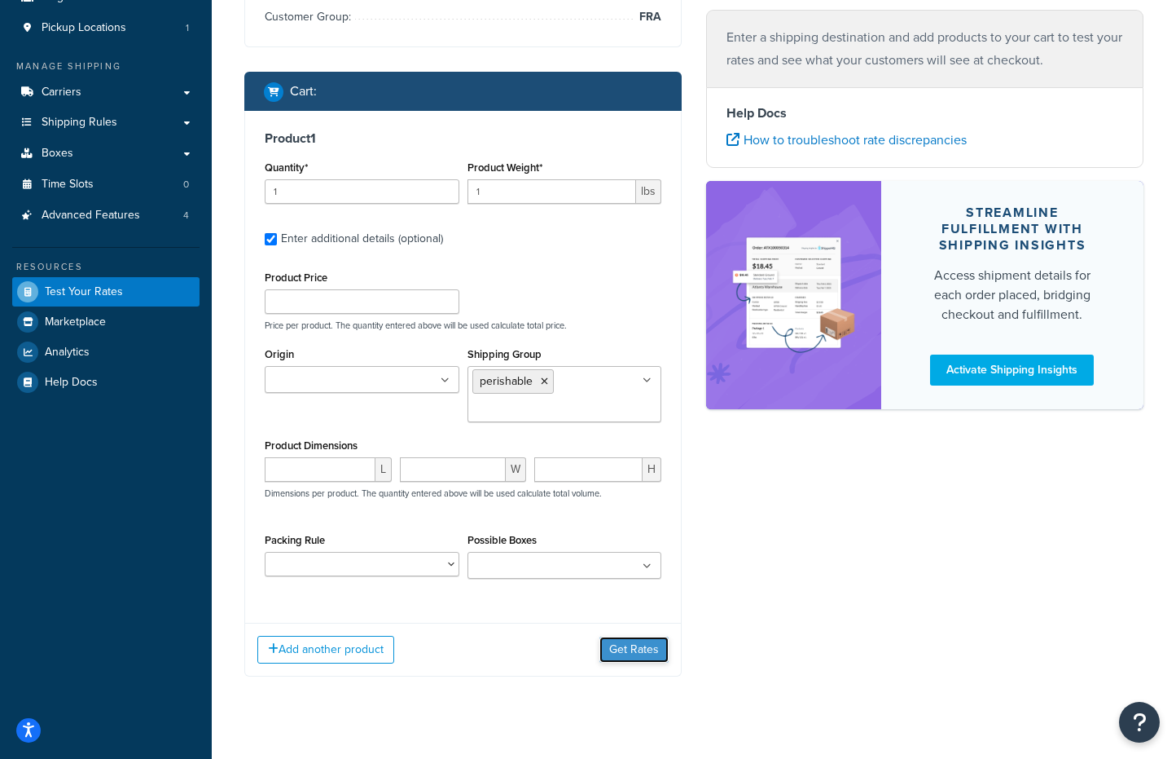
click at [637, 662] on button "Get Rates" at bounding box center [634, 649] width 69 height 26
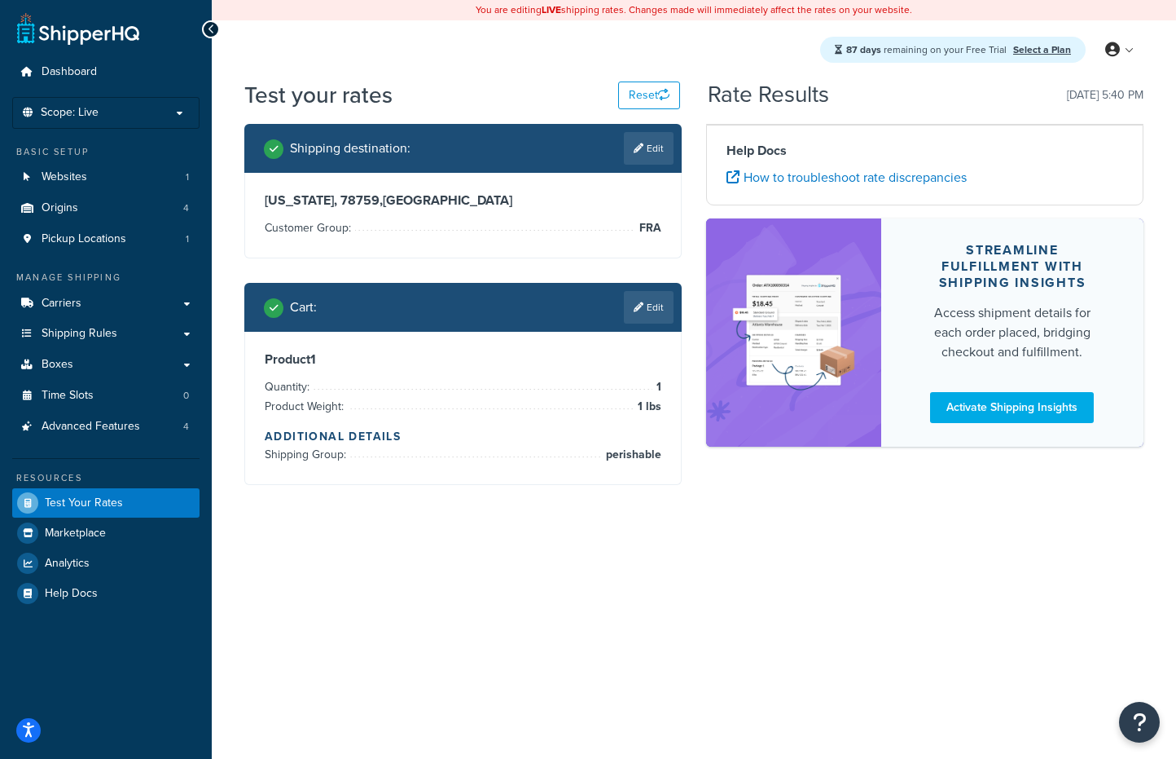
scroll to position [0, 0]
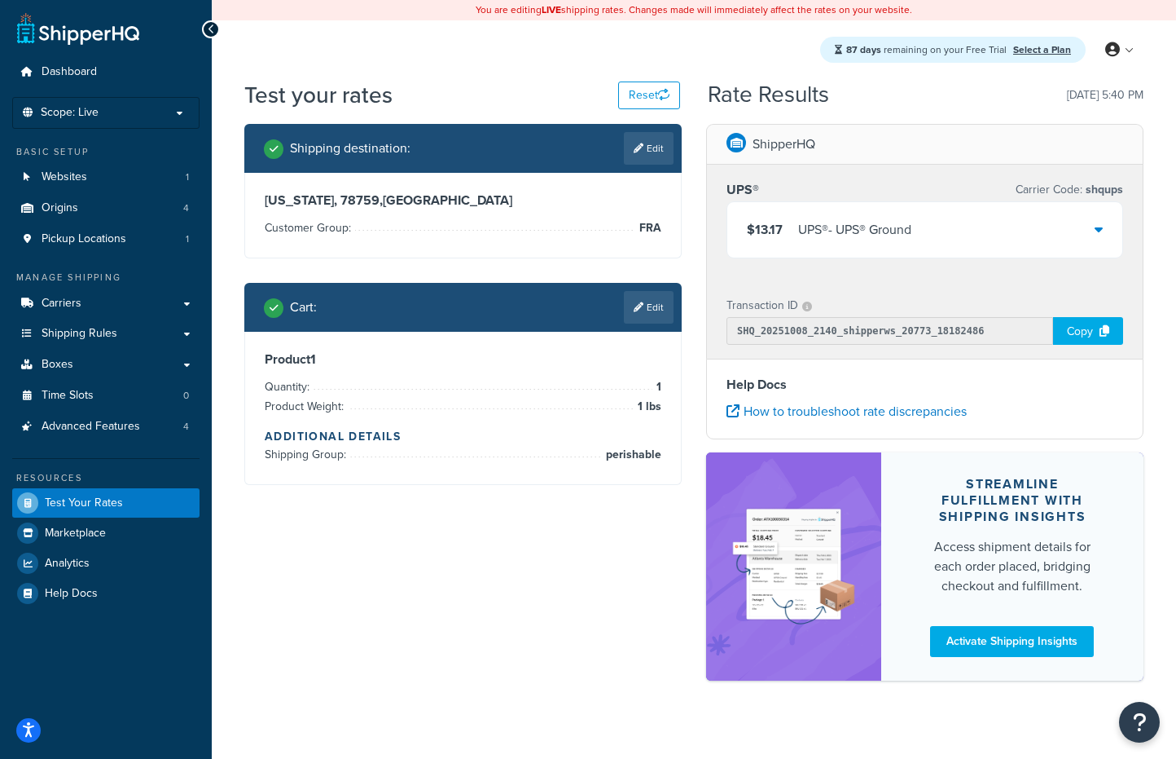
click at [607, 224] on li "Customer Group: FRA" at bounding box center [463, 228] width 397 height 20
click at [653, 151] on link "Edit" at bounding box center [649, 148] width 50 height 33
select select "[GEOGRAPHIC_DATA]"
select select "FRA"
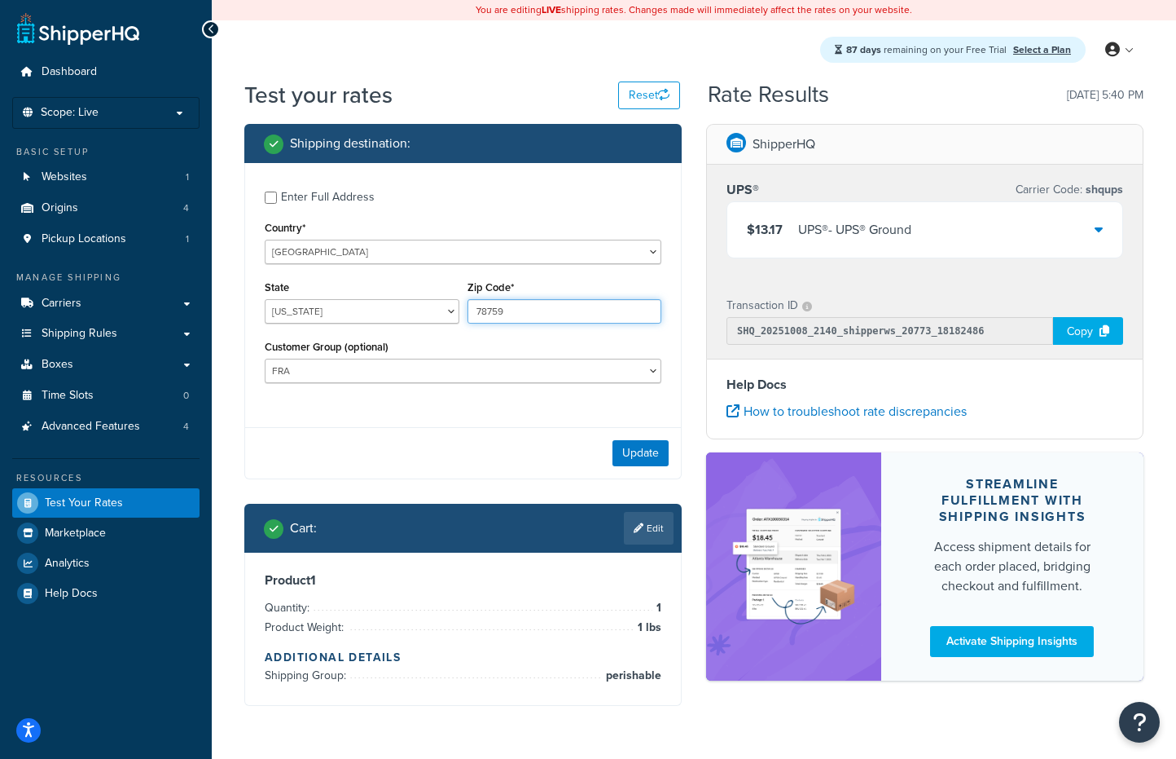
click at [529, 309] on input "78759" at bounding box center [565, 311] width 195 height 24
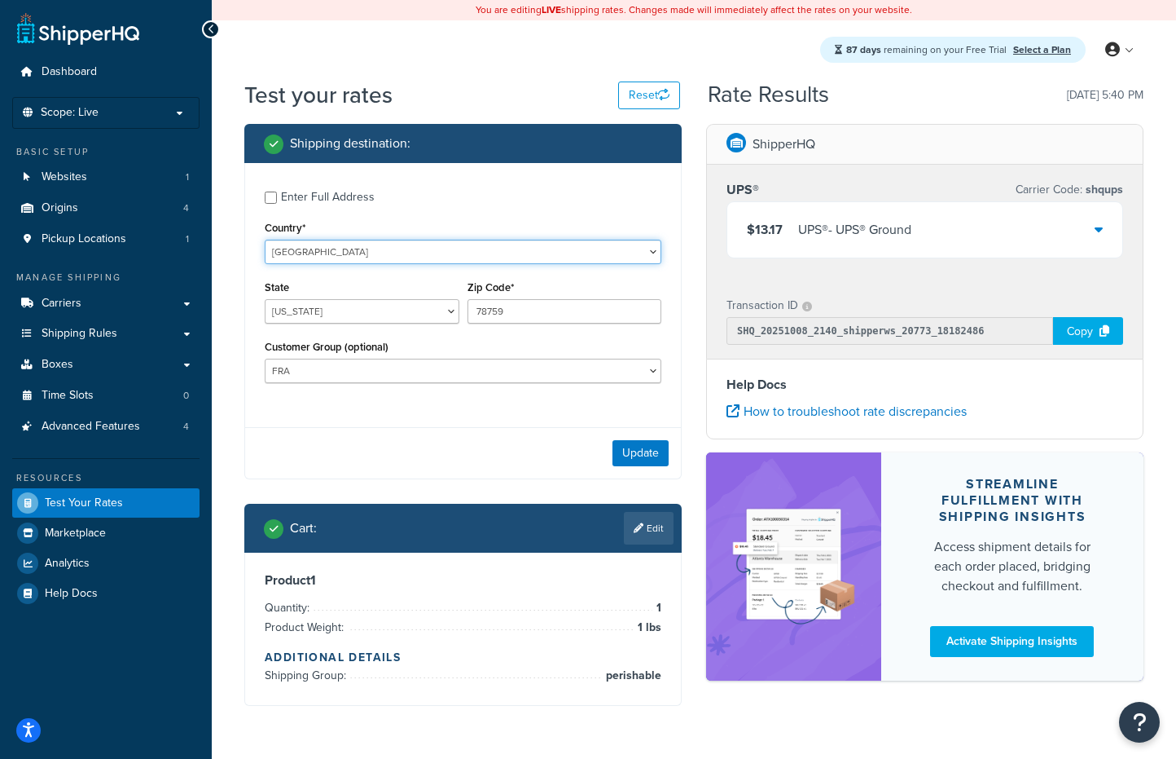
click at [358, 244] on select "[GEOGRAPHIC_DATA] [GEOGRAPHIC_DATA] [GEOGRAPHIC_DATA] [GEOGRAPHIC_DATA] [GEOGRA…" at bounding box center [463, 252] width 397 height 24
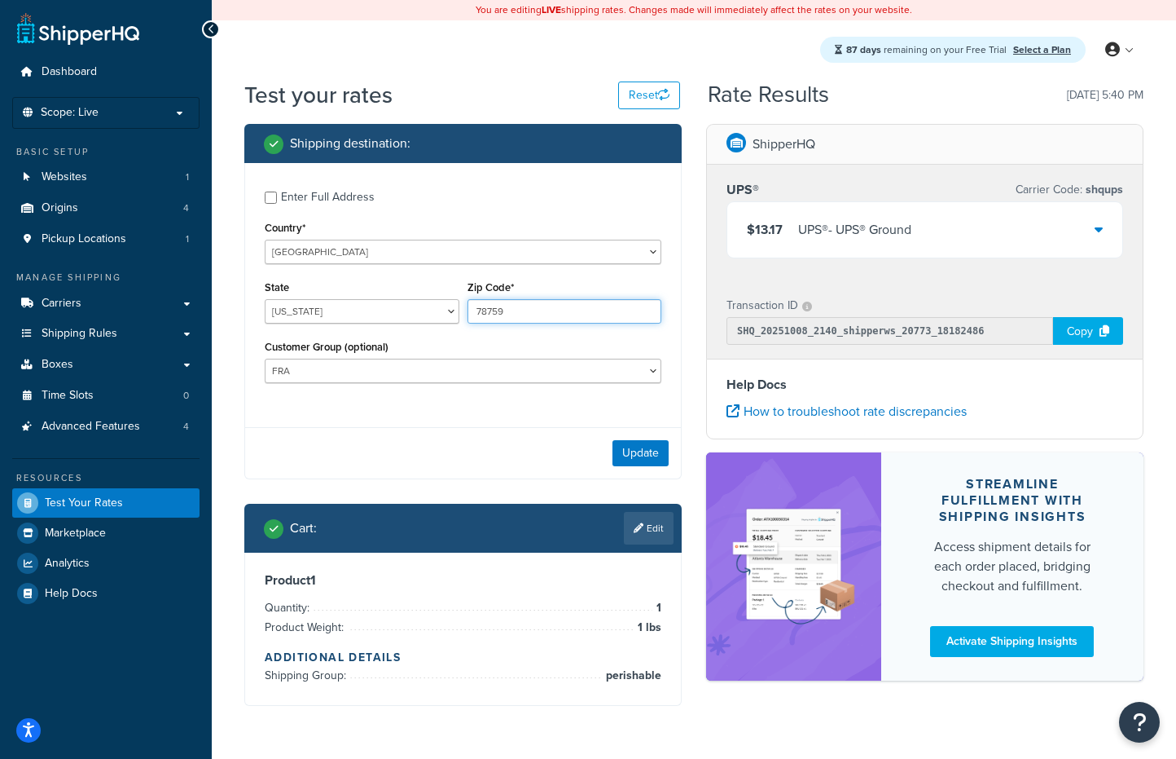
click at [521, 309] on input "78759" at bounding box center [565, 311] width 195 height 24
type input "04087"
click at [416, 316] on select "[US_STATE] [US_STATE] [US_STATE] [US_STATE] [US_STATE] Armed Forces Americas Ar…" at bounding box center [362, 311] width 195 height 24
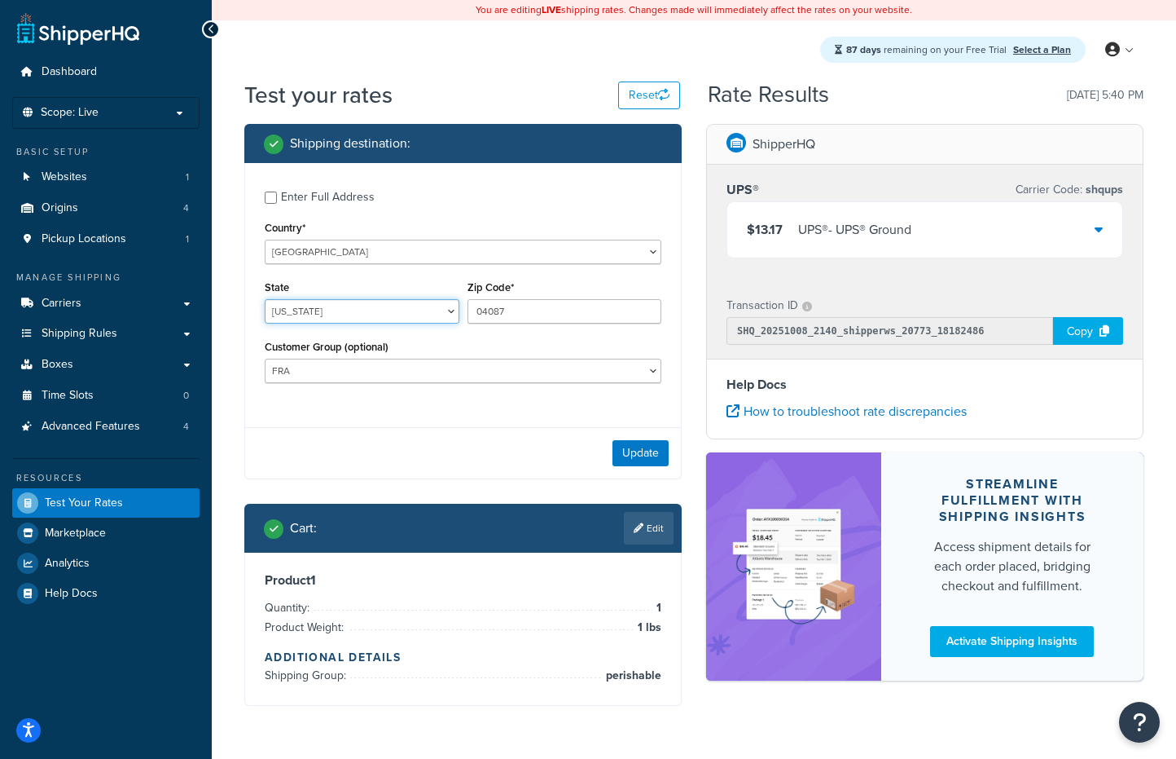
select select "ME"
click at [265, 301] on select "[US_STATE] [US_STATE] [US_STATE] [US_STATE] [US_STATE] Armed Forces Americas Ar…" at bounding box center [362, 311] width 195 height 24
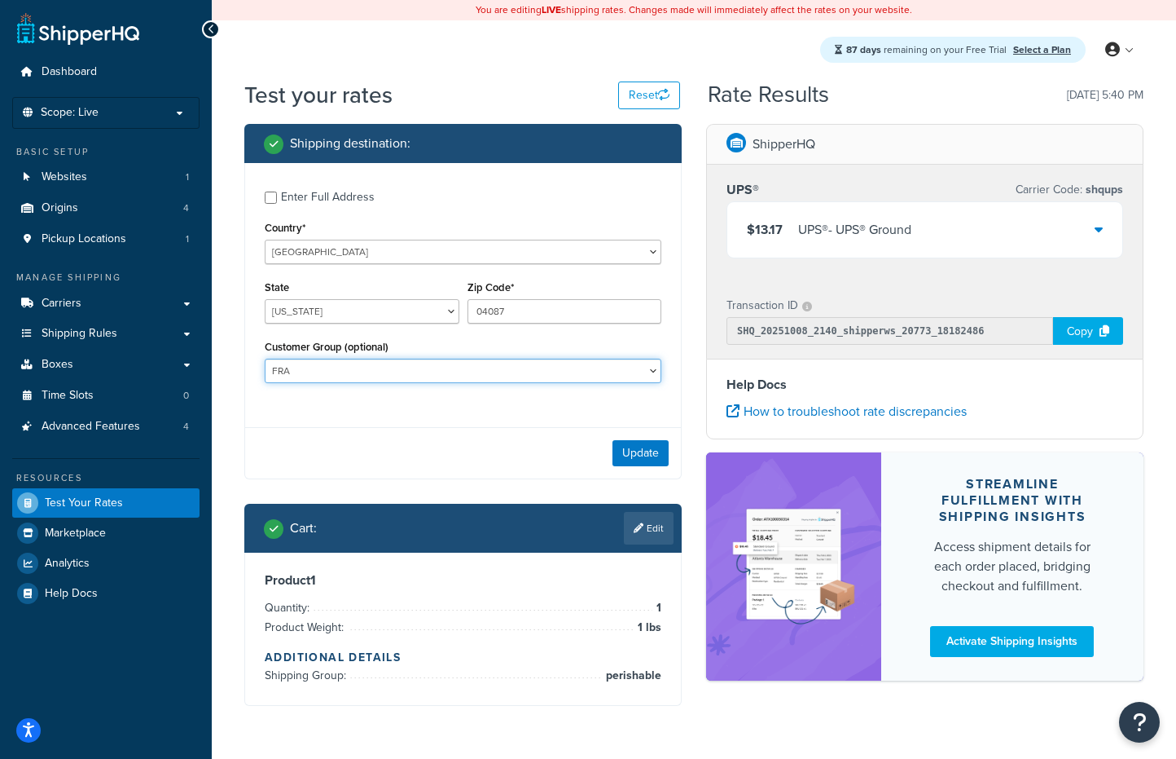
click at [475, 375] on select "FRA GBR Logged In Not Logged in Retail VIP Wholesale" at bounding box center [463, 370] width 397 height 24
select select
click at [265, 361] on select "FRA GBR Logged In Not Logged in Retail VIP Wholesale" at bounding box center [463, 370] width 397 height 24
click at [646, 461] on button "Update" at bounding box center [641, 453] width 56 height 26
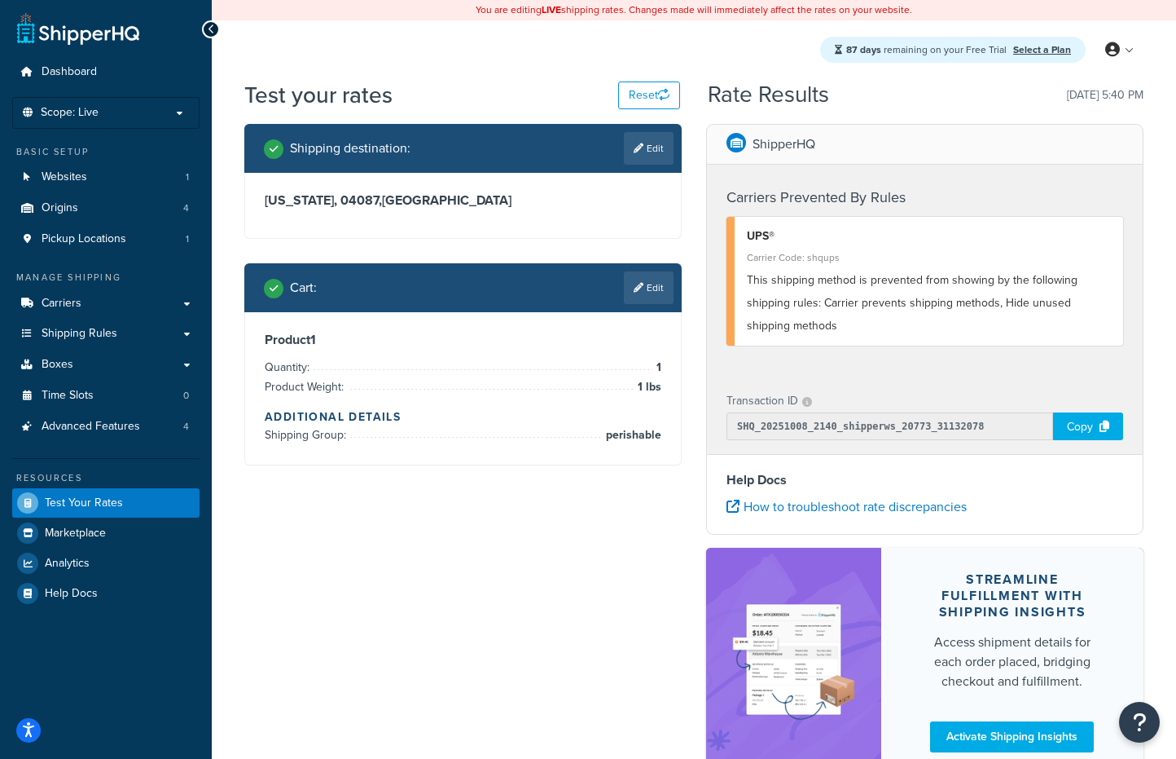
click at [845, 297] on span "This shipping method is prevented from showing by the following shipping rules:…" at bounding box center [912, 302] width 331 height 63
click at [903, 297] on span "This shipping method is prevented from showing by the following shipping rules:…" at bounding box center [912, 302] width 331 height 63
click at [834, 297] on span "This shipping method is prevented from showing by the following shipping rules:…" at bounding box center [912, 302] width 331 height 63
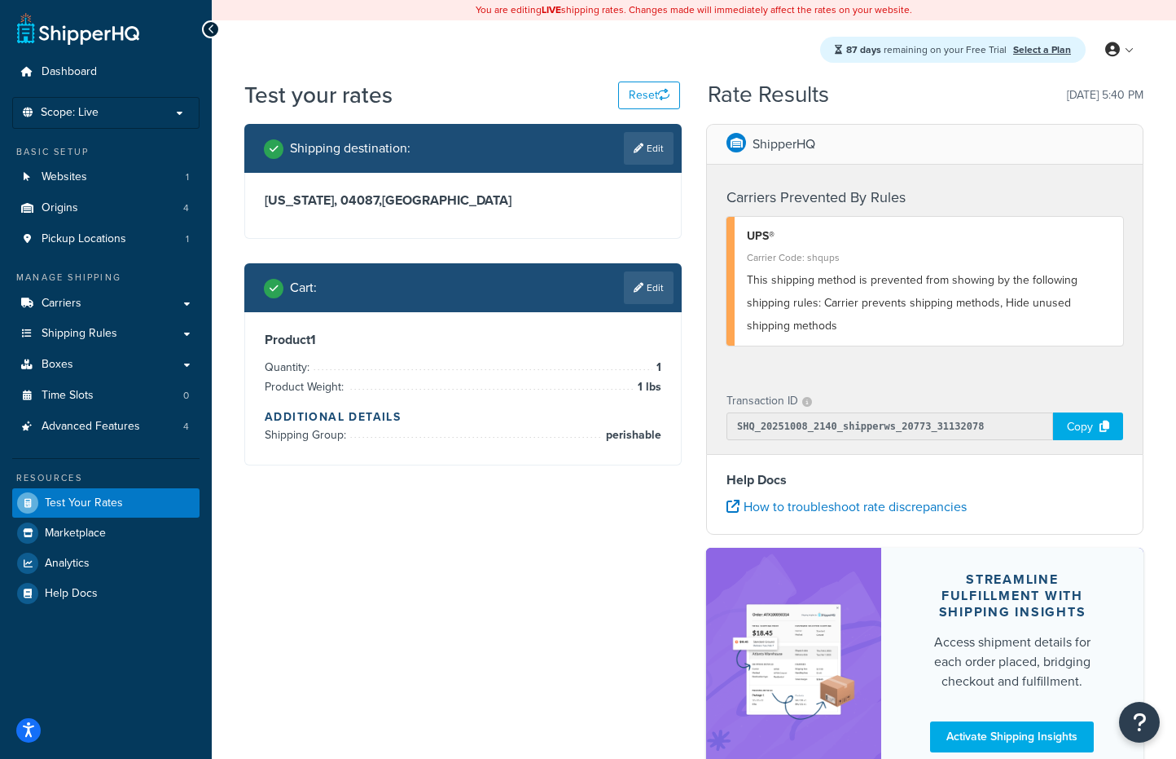
click at [834, 297] on span "This shipping method is prevented from showing by the following shipping rules:…" at bounding box center [912, 302] width 331 height 63
click at [864, 299] on span "This shipping method is prevented from showing by the following shipping rules:…" at bounding box center [912, 302] width 331 height 63
click at [800, 299] on span "This shipping method is prevented from showing by the following shipping rules:…" at bounding box center [912, 302] width 331 height 63
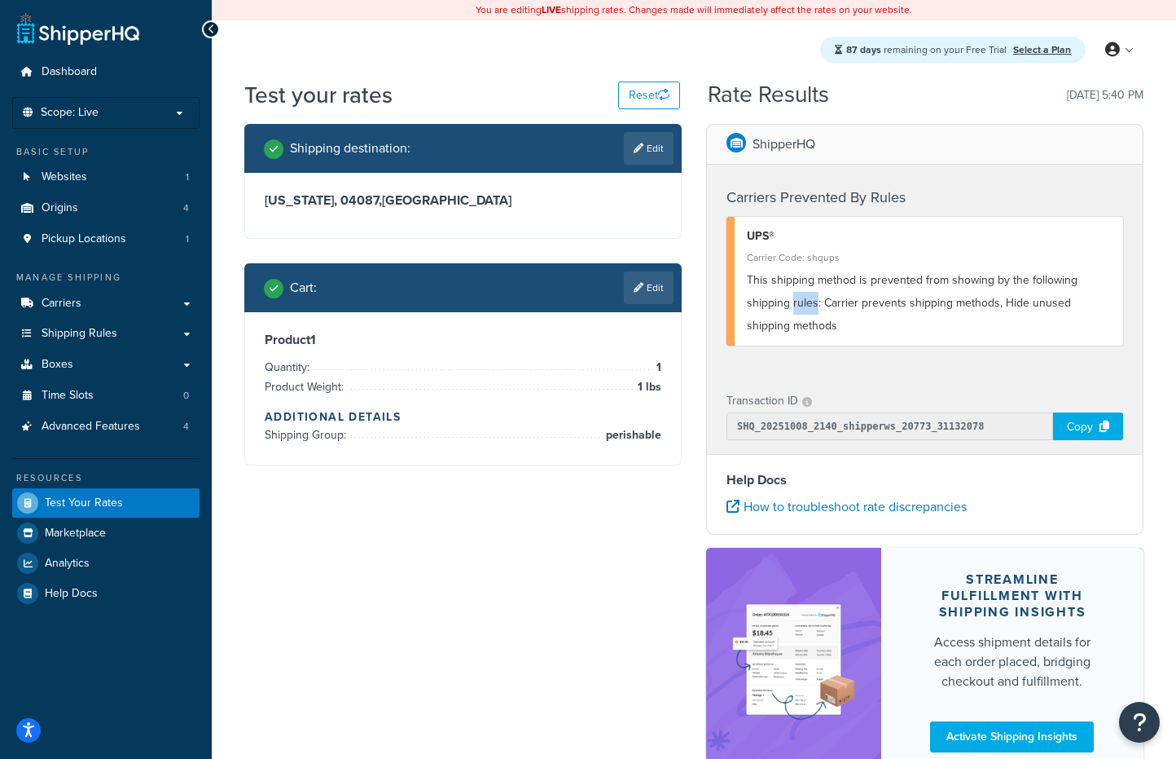
click at [800, 299] on span "This shipping method is prevented from showing by the following shipping rules:…" at bounding box center [912, 302] width 331 height 63
click at [828, 307] on span "This shipping method is prevented from showing by the following shipping rules:…" at bounding box center [912, 302] width 331 height 63
click at [646, 162] on link "Edit" at bounding box center [649, 148] width 50 height 33
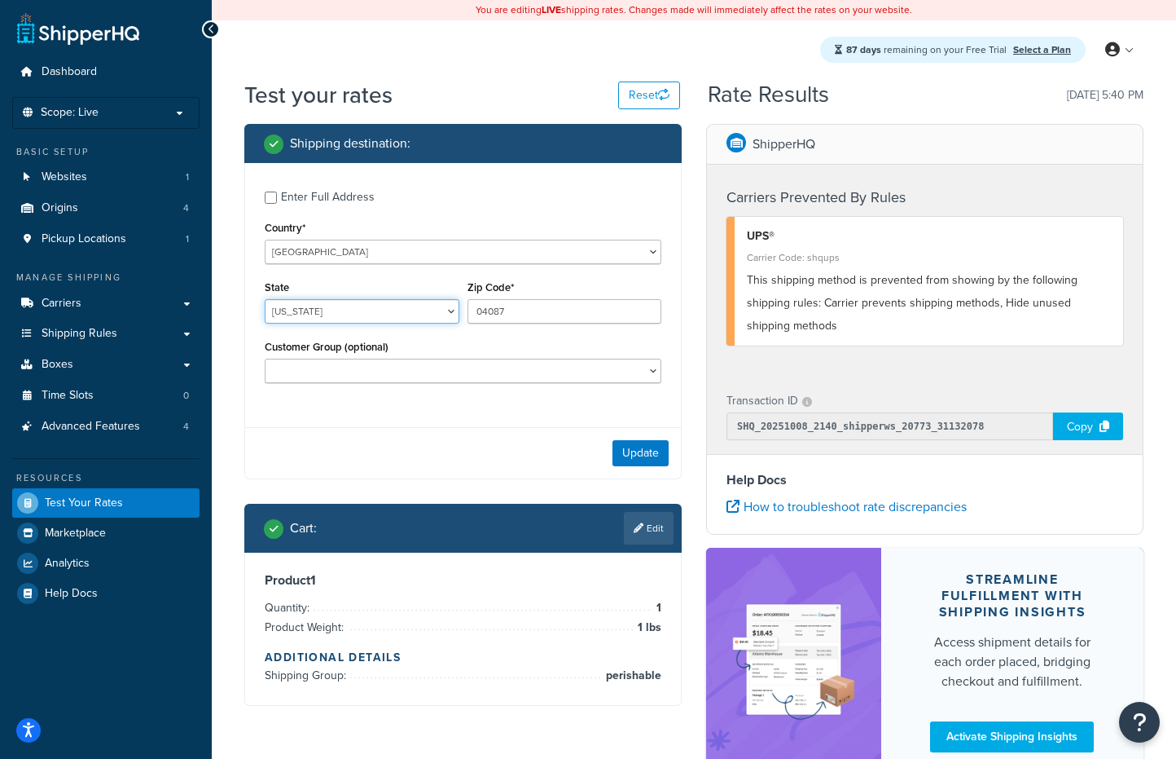
click at [389, 311] on select "[US_STATE] [US_STATE] [US_STATE] [US_STATE] [US_STATE] Armed Forces Americas Ar…" at bounding box center [362, 311] width 195 height 24
select select "[GEOGRAPHIC_DATA]"
click at [265, 301] on select "[US_STATE] [US_STATE] [US_STATE] [US_STATE] [US_STATE] Armed Forces Americas Ar…" at bounding box center [362, 311] width 195 height 24
click at [517, 323] on input "04087" at bounding box center [565, 311] width 195 height 24
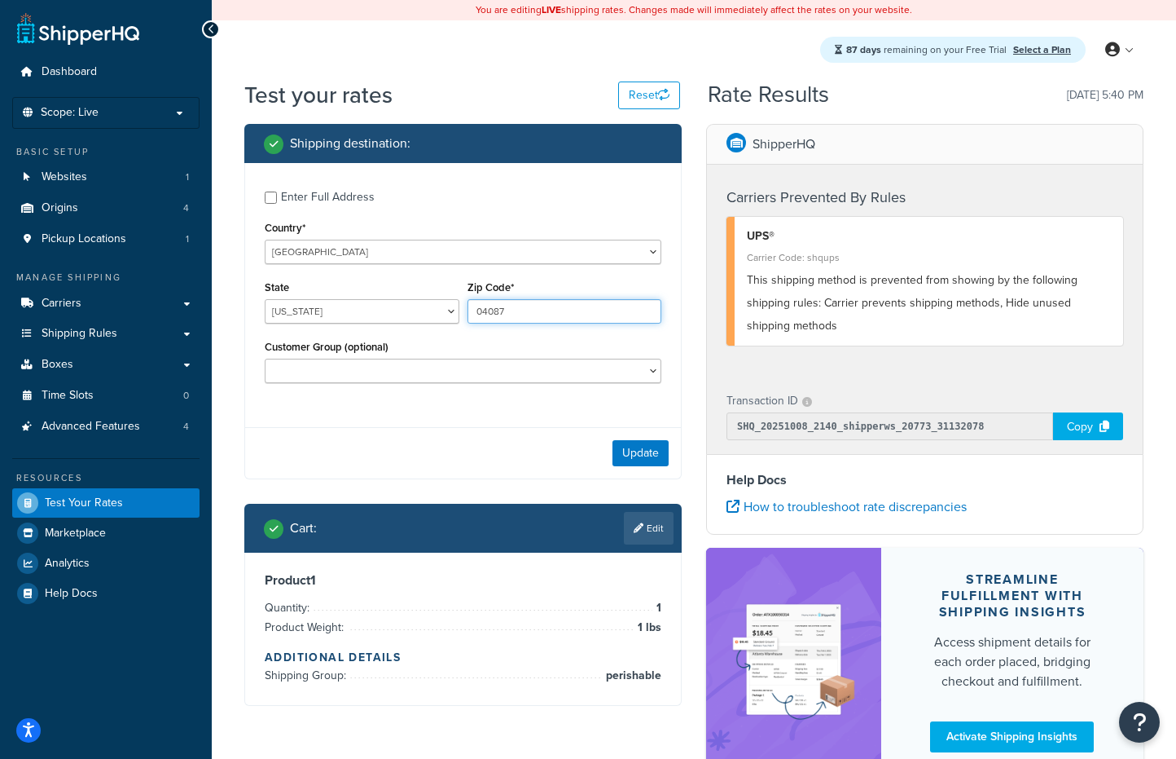
click at [517, 323] on input "04087" at bounding box center [565, 311] width 195 height 24
type input "78723"
click at [506, 447] on div "Update" at bounding box center [463, 452] width 436 height 51
click at [636, 456] on button "Update" at bounding box center [641, 453] width 56 height 26
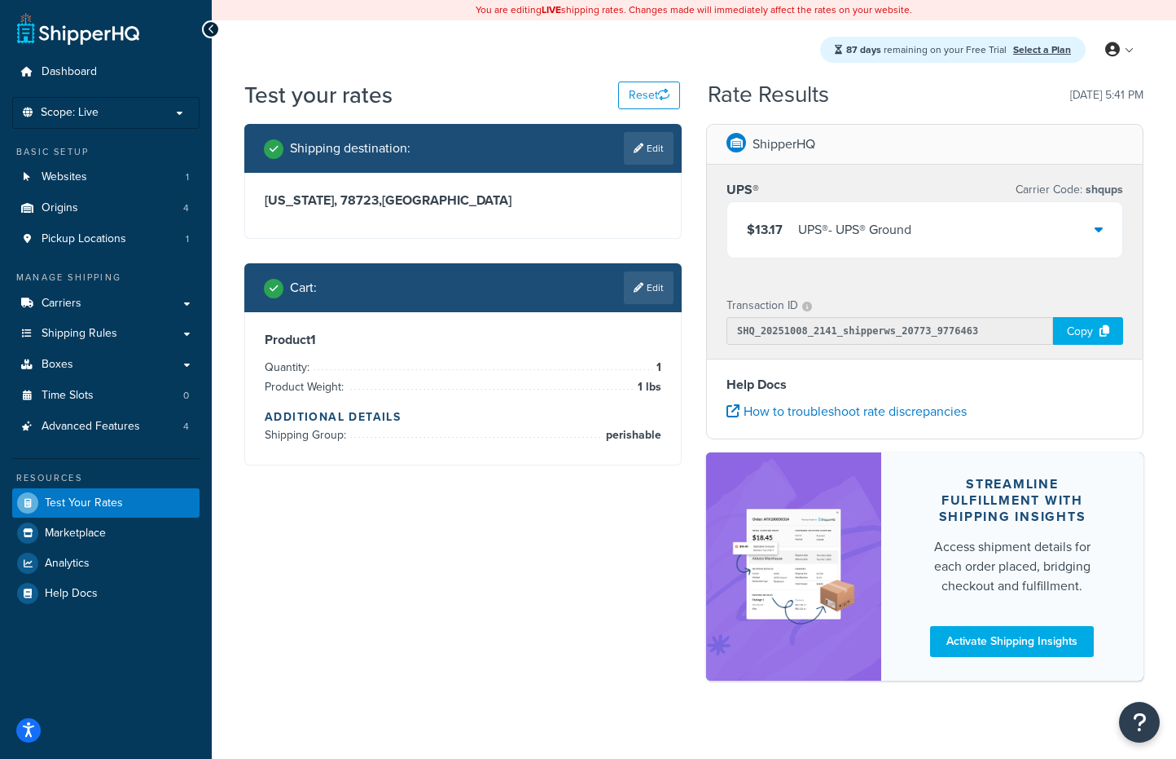
click at [519, 203] on h3 "[US_STATE], 78723 , [GEOGRAPHIC_DATA]" at bounding box center [463, 200] width 397 height 16
click at [644, 143] on link "Edit" at bounding box center [649, 148] width 50 height 33
select select "[GEOGRAPHIC_DATA]"
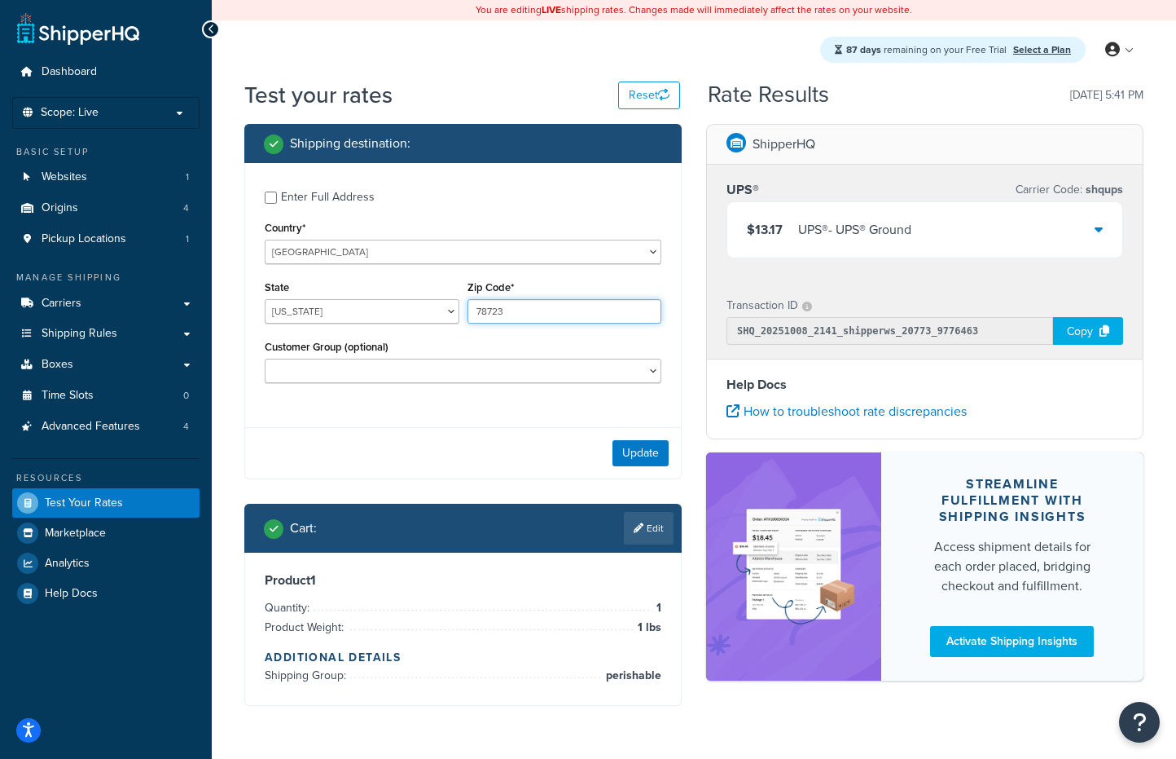
click at [532, 316] on input "78723" at bounding box center [565, 311] width 195 height 24
type input "60189"
click at [435, 305] on select "[US_STATE] [US_STATE] [US_STATE] [US_STATE] [US_STATE] Armed Forces Americas Ar…" at bounding box center [362, 311] width 195 height 24
select select "IL"
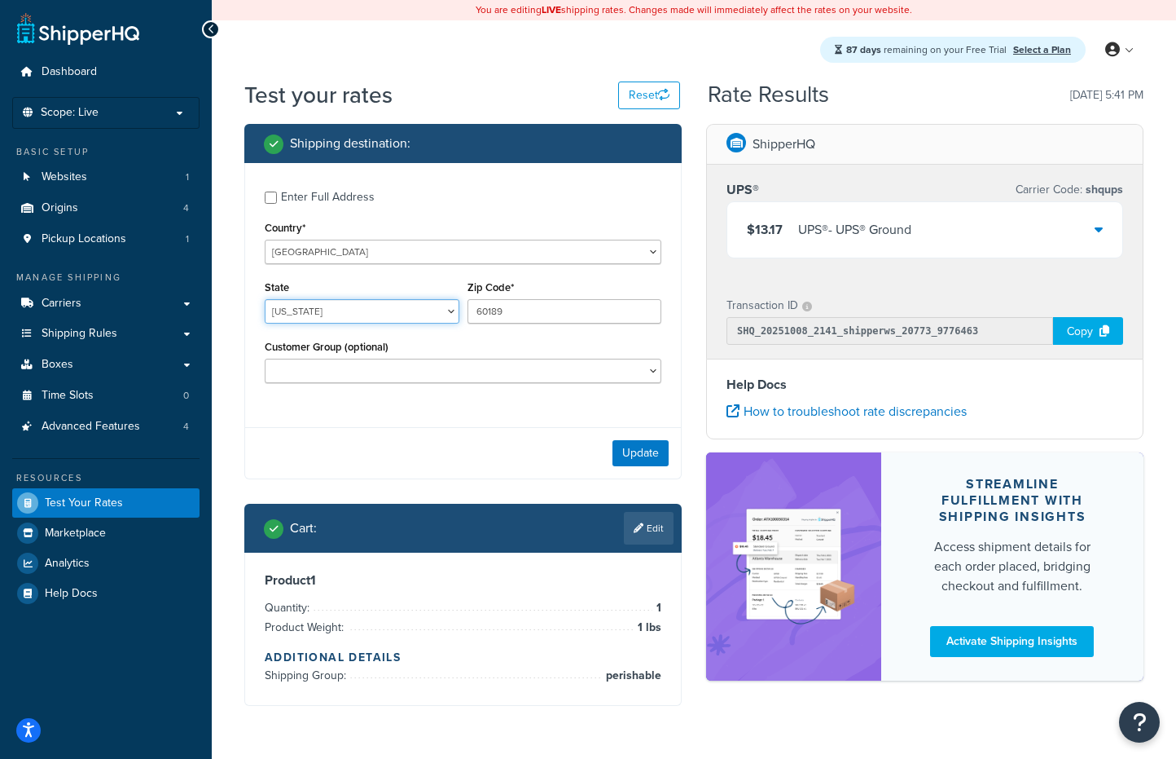
click at [265, 301] on select "[US_STATE] [US_STATE] [US_STATE] [US_STATE] [US_STATE] Armed Forces Americas Ar…" at bounding box center [362, 311] width 195 height 24
click at [636, 455] on button "Update" at bounding box center [641, 453] width 56 height 26
